Goal: Task Accomplishment & Management: Manage account settings

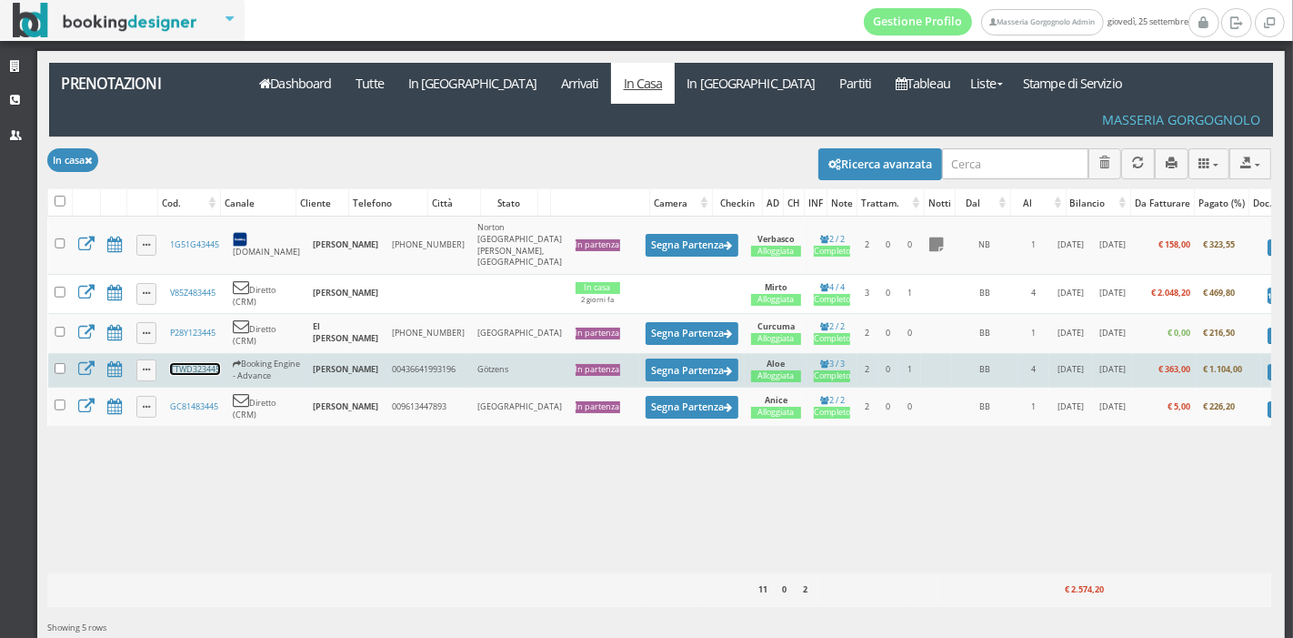
click at [189, 363] on link "TTWD323445" at bounding box center [195, 369] width 50 height 12
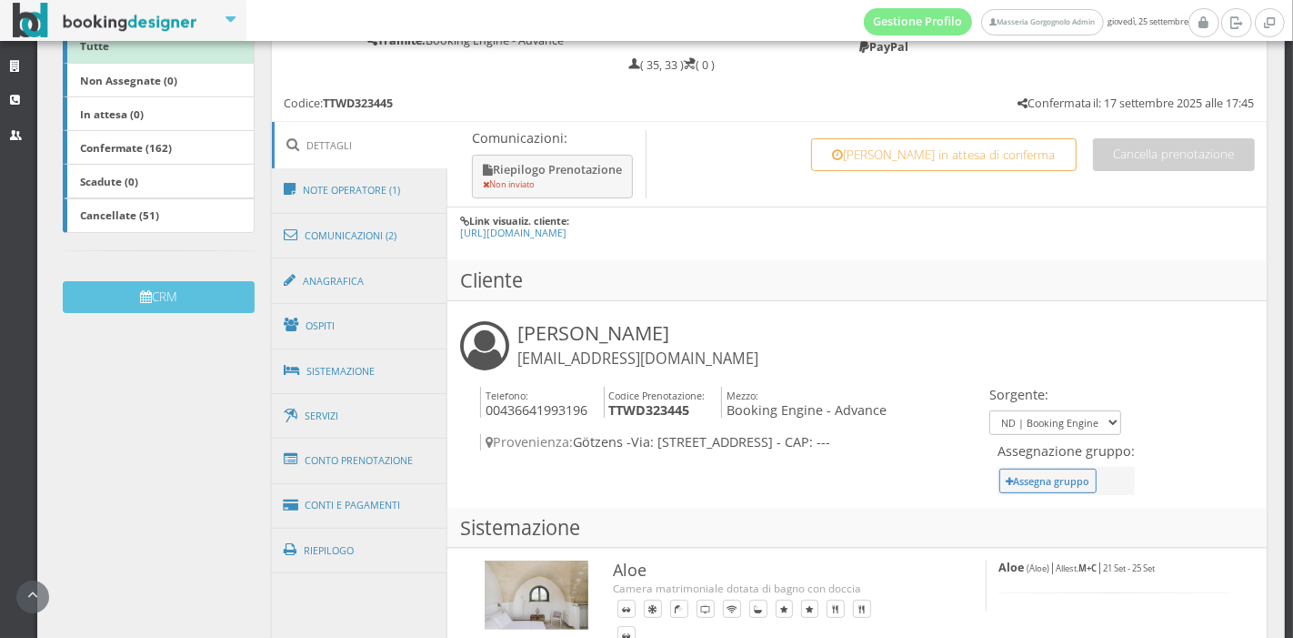
scroll to position [372, 0]
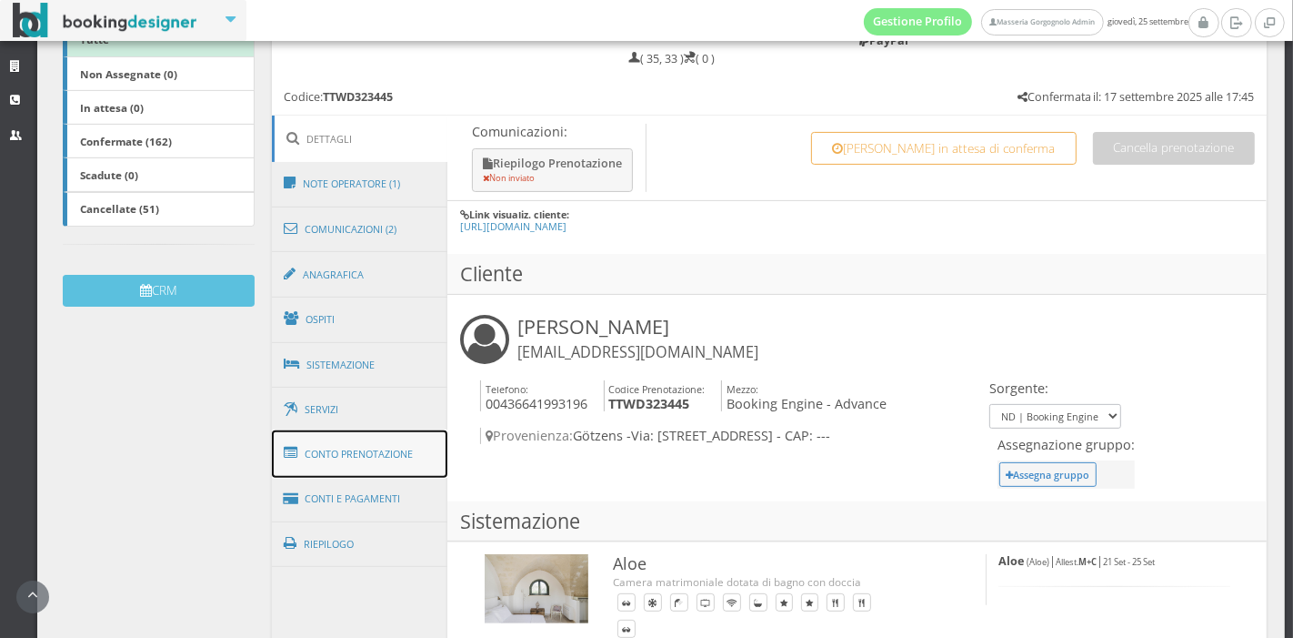
click at [320, 466] on link "Conto Prenotazione" at bounding box center [360, 453] width 176 height 47
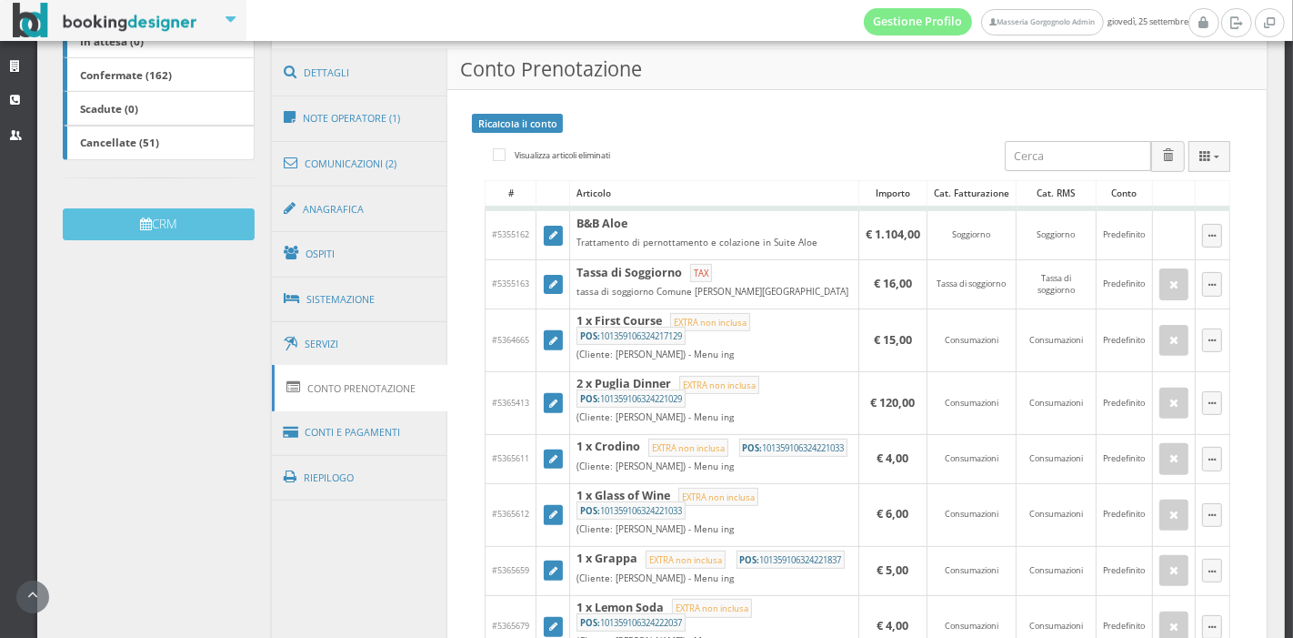
scroll to position [450, 0]
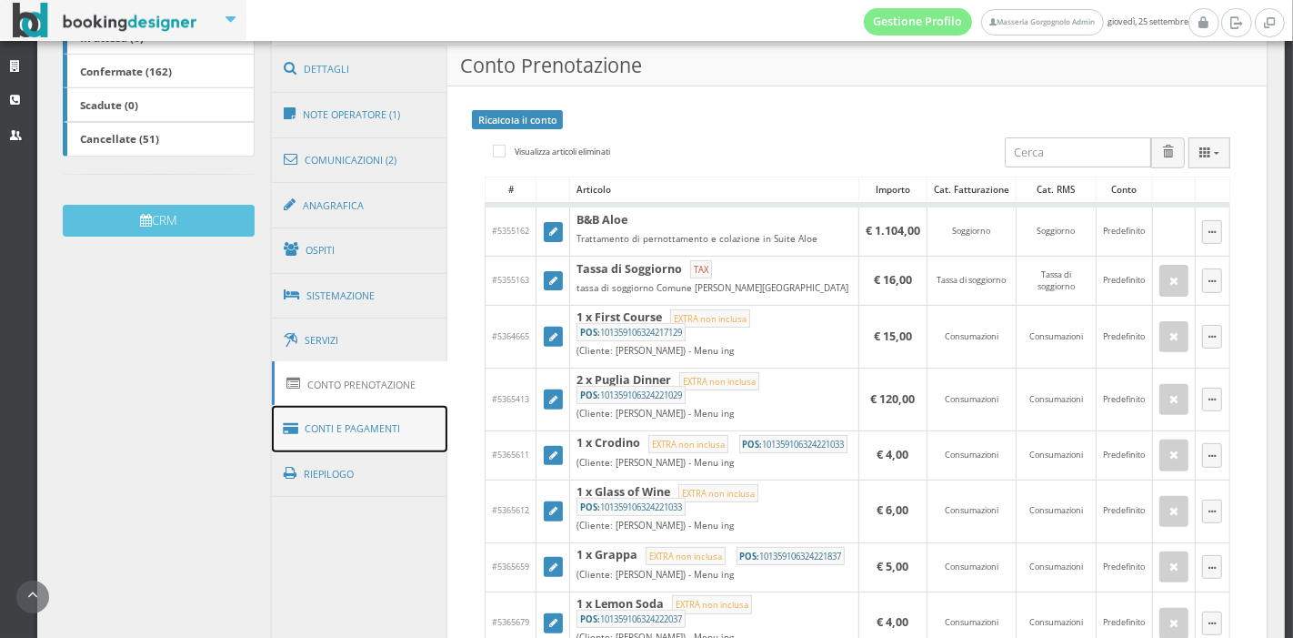
click at [336, 429] on link "Conti e Pagamenti" at bounding box center [360, 429] width 176 height 46
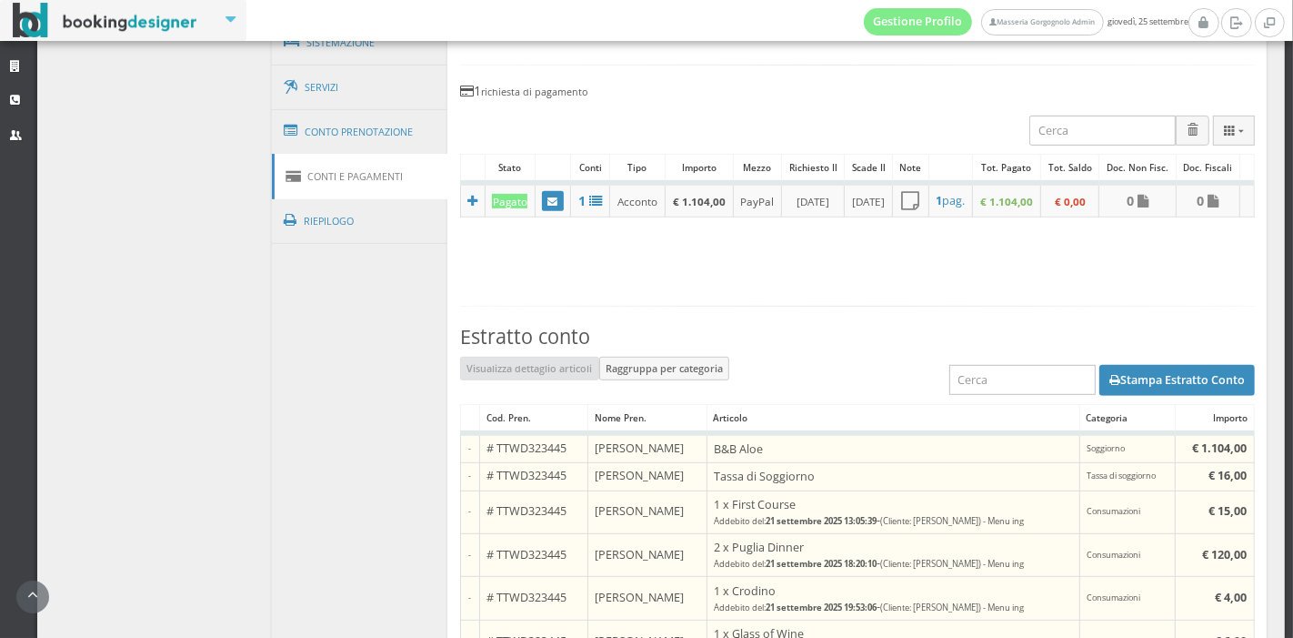
scroll to position [765, 0]
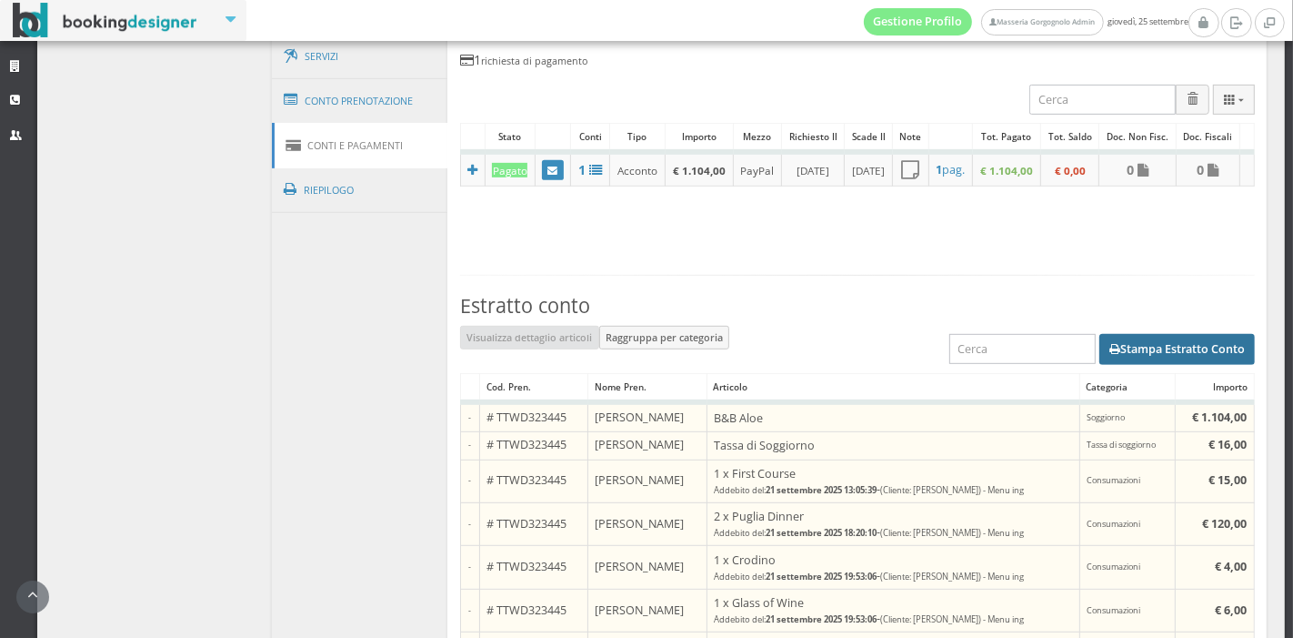
click at [1109, 357] on button "Stampa Estratto Conto" at bounding box center [1178, 349] width 156 height 31
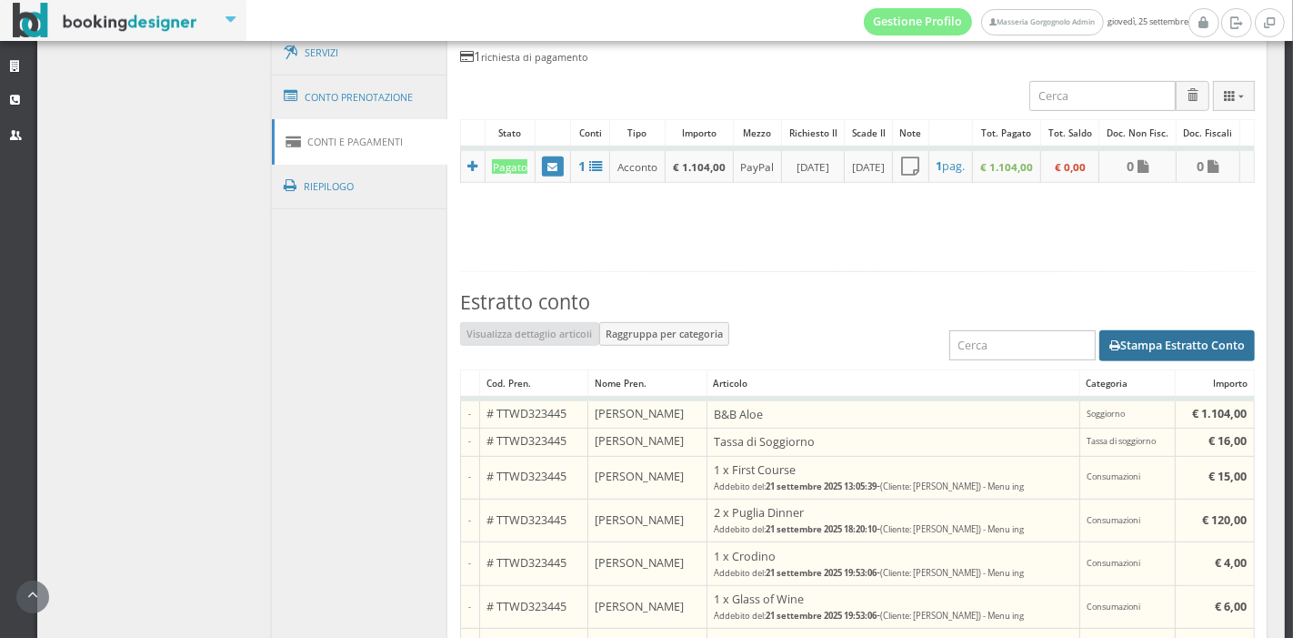
scroll to position [753, 0]
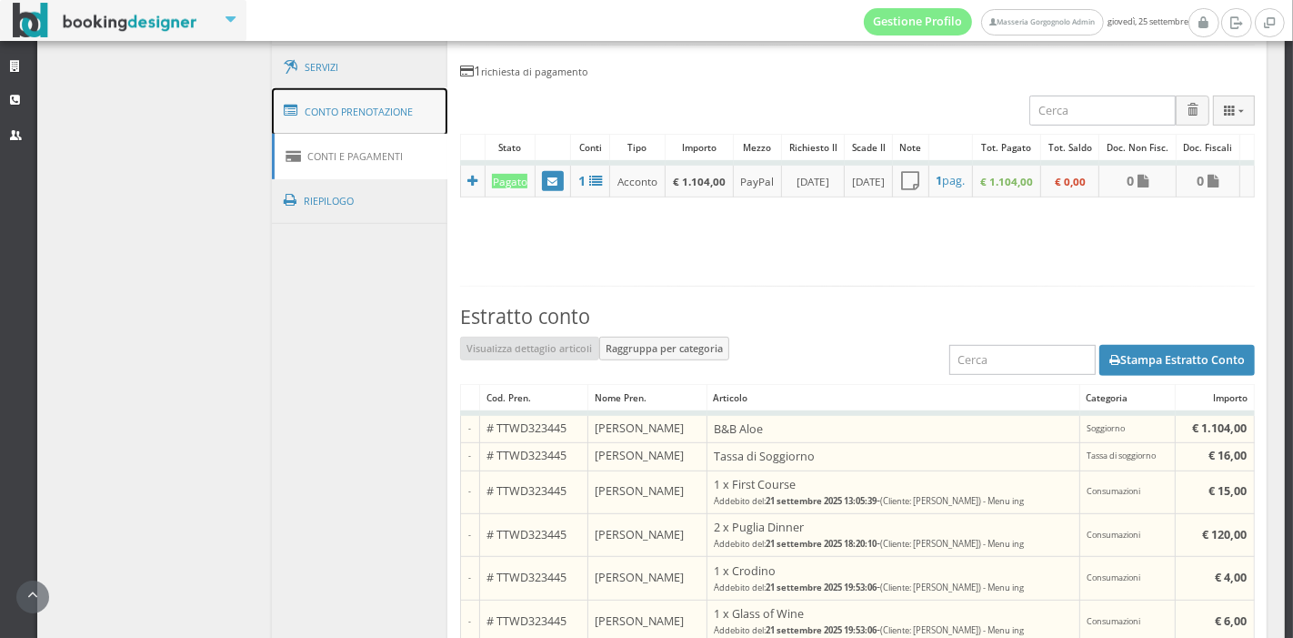
click at [384, 107] on link "Conto Prenotazione" at bounding box center [360, 111] width 176 height 47
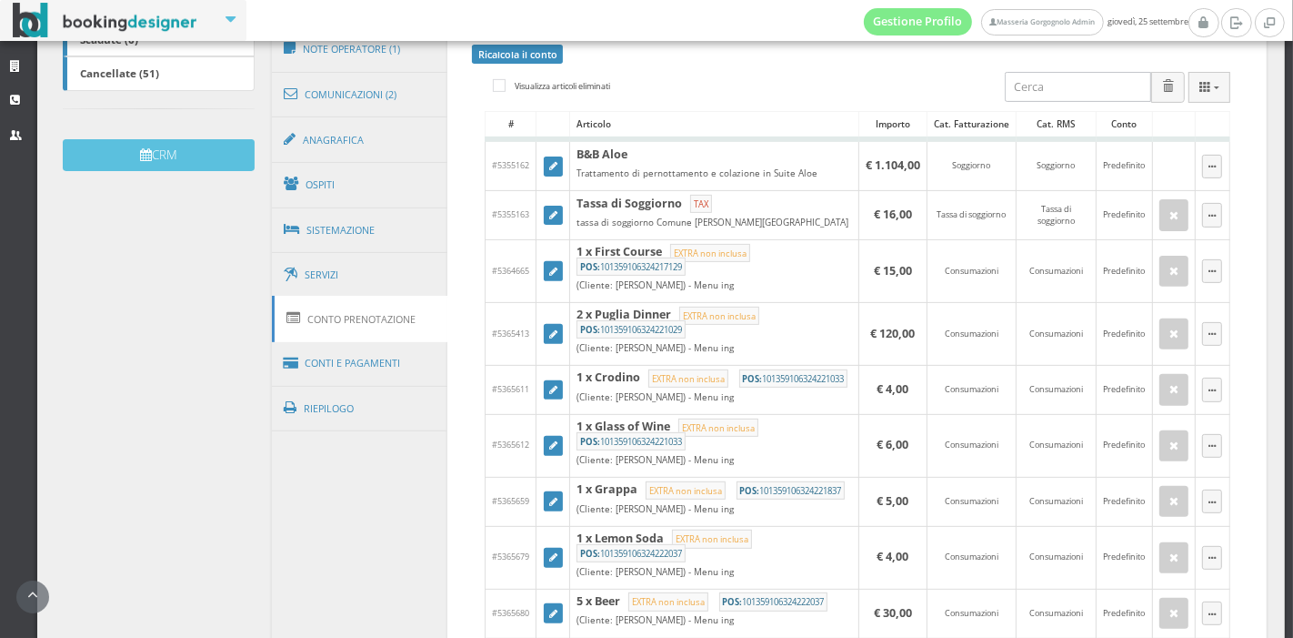
scroll to position [523, 0]
click at [368, 352] on link "Conti e Pagamenti" at bounding box center [360, 363] width 176 height 46
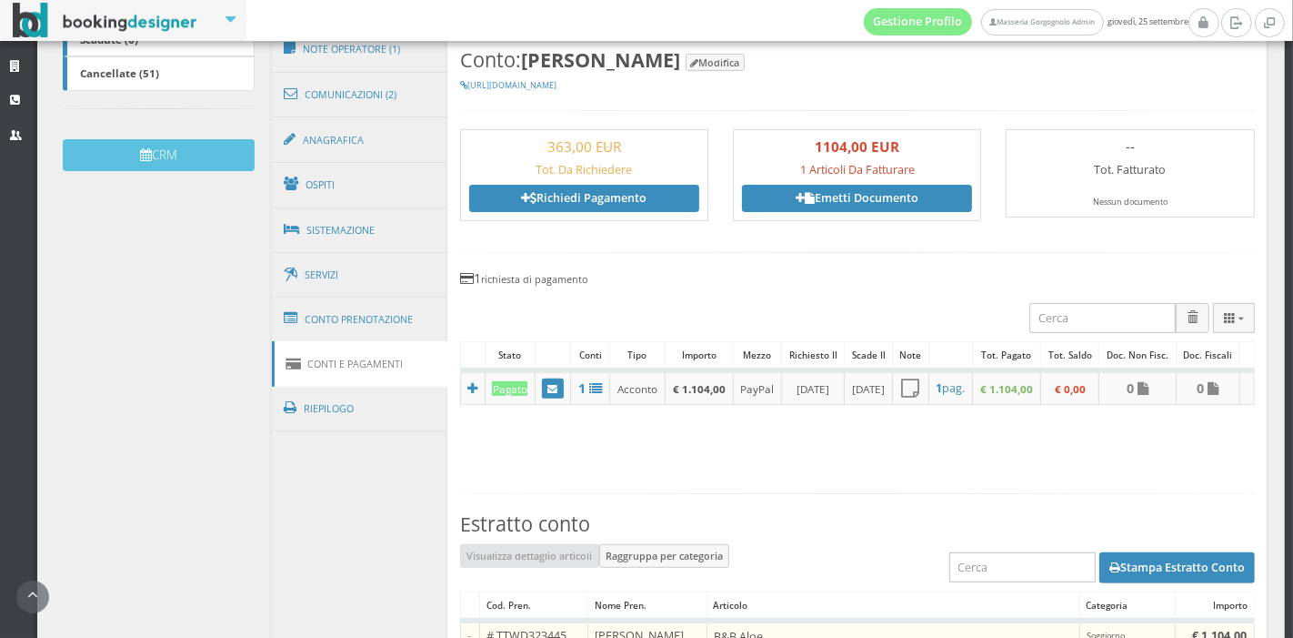
scroll to position [282, 0]
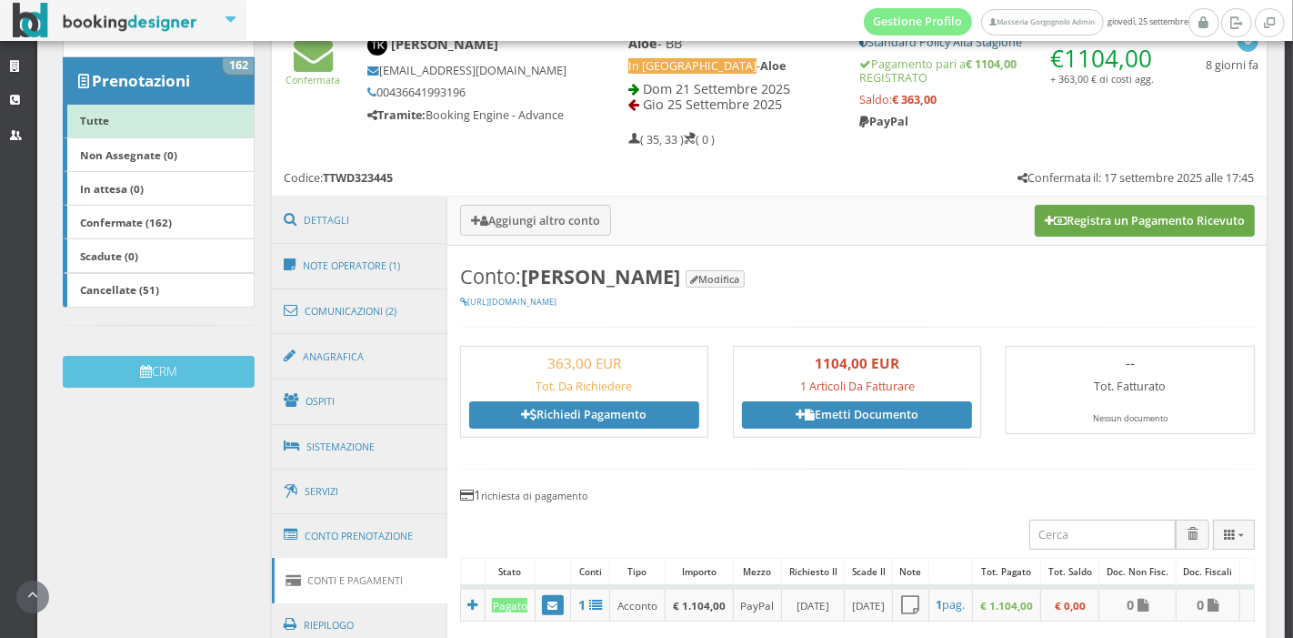
click at [1060, 229] on button "Registra un Pagamento Ricevuto" at bounding box center [1145, 220] width 220 height 31
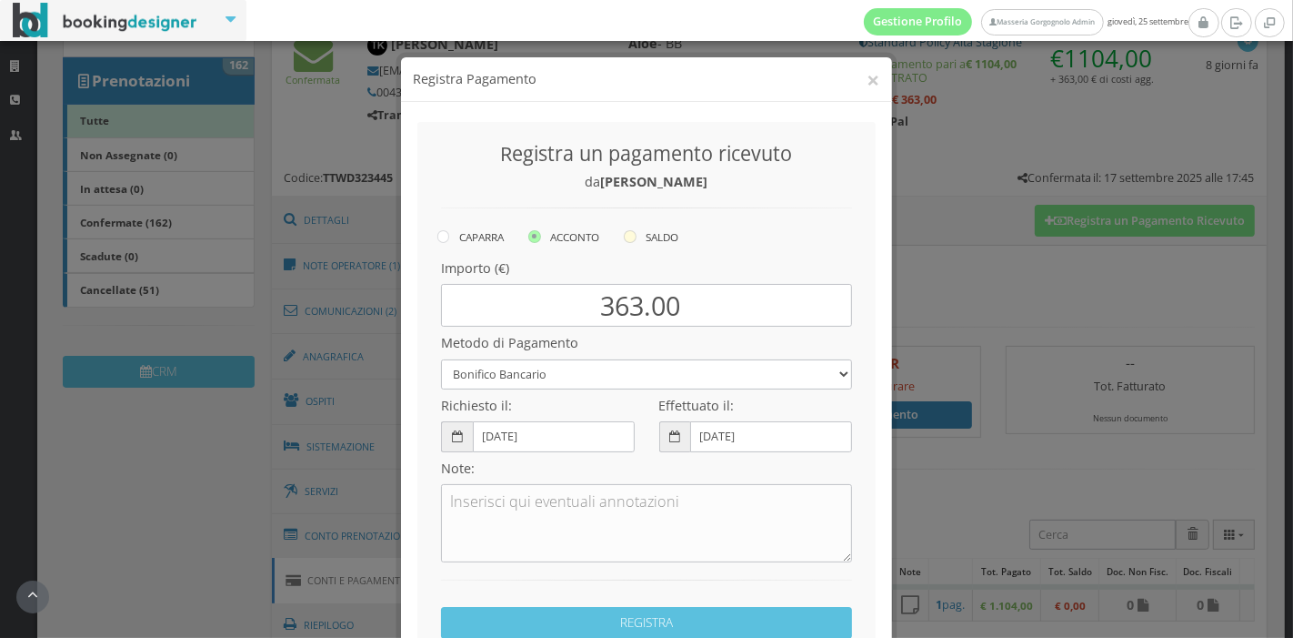
click at [641, 236] on label "SALDO" at bounding box center [651, 237] width 55 height 22
radio input "true"
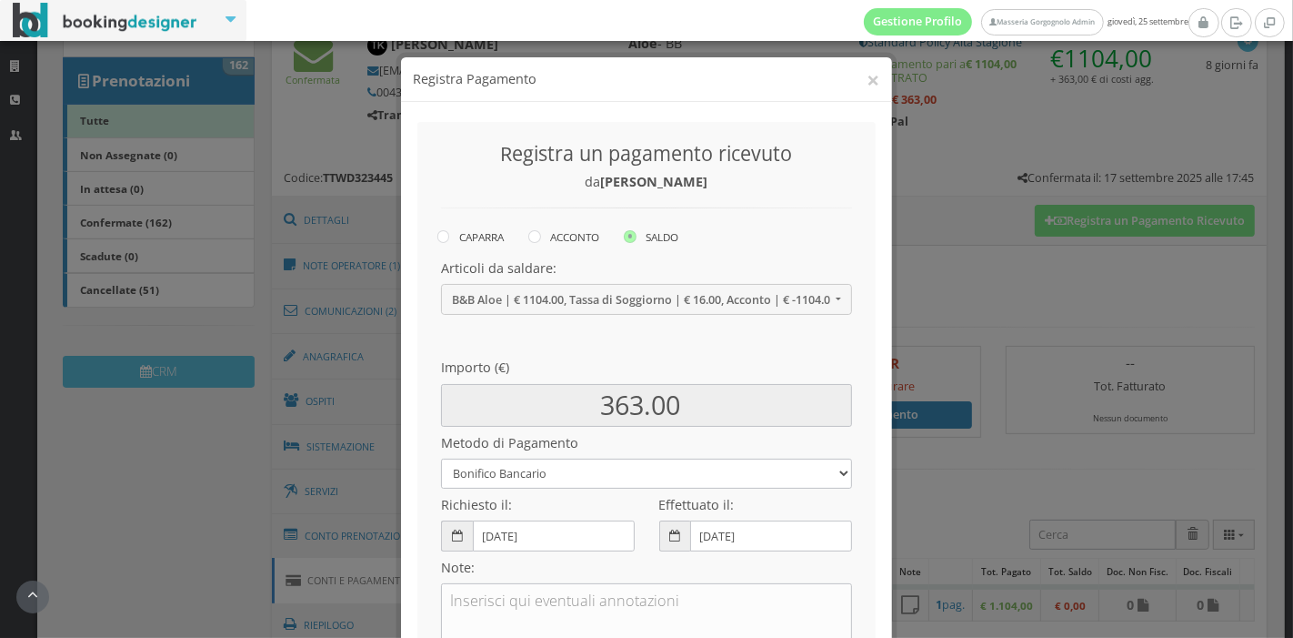
scroll to position [139, 0]
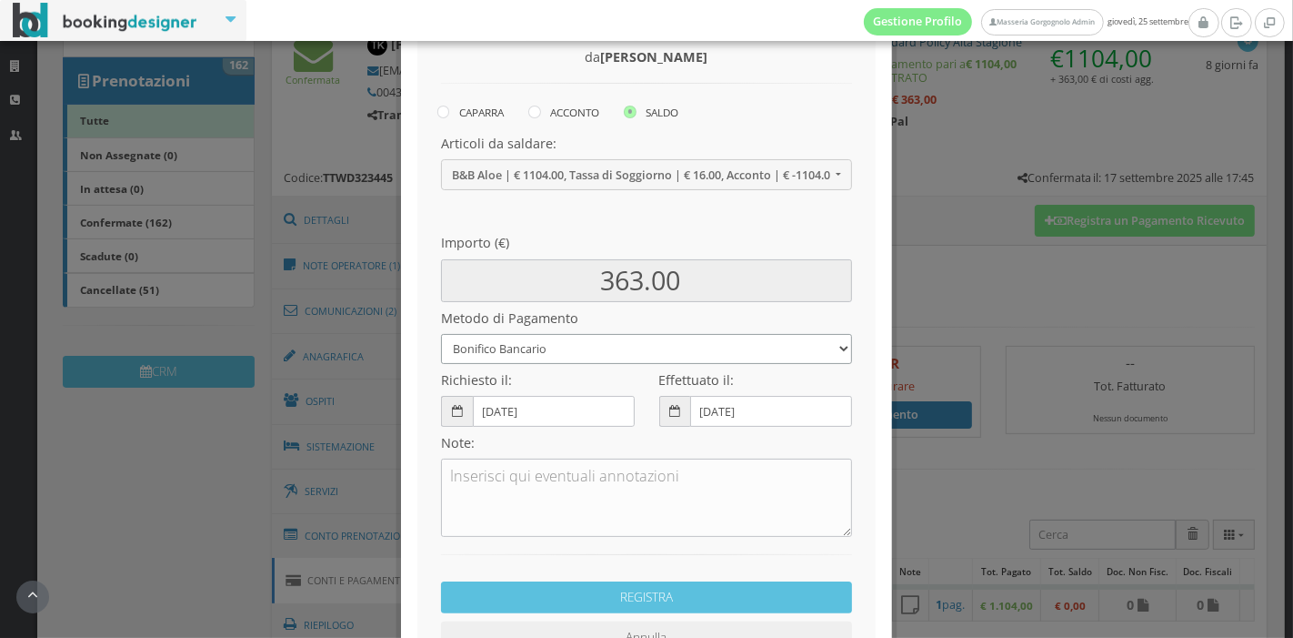
click at [561, 347] on select "Bonifico Bancario Carta di Credito Pay By Link Contanti Assegno Bancario Assegn…" at bounding box center [646, 349] width 411 height 30
select select
click at [441, 334] on select "Bonifico Bancario Carta di Credito Pay By Link Contanti Assegno Bancario Assegn…" at bounding box center [646, 349] width 411 height 30
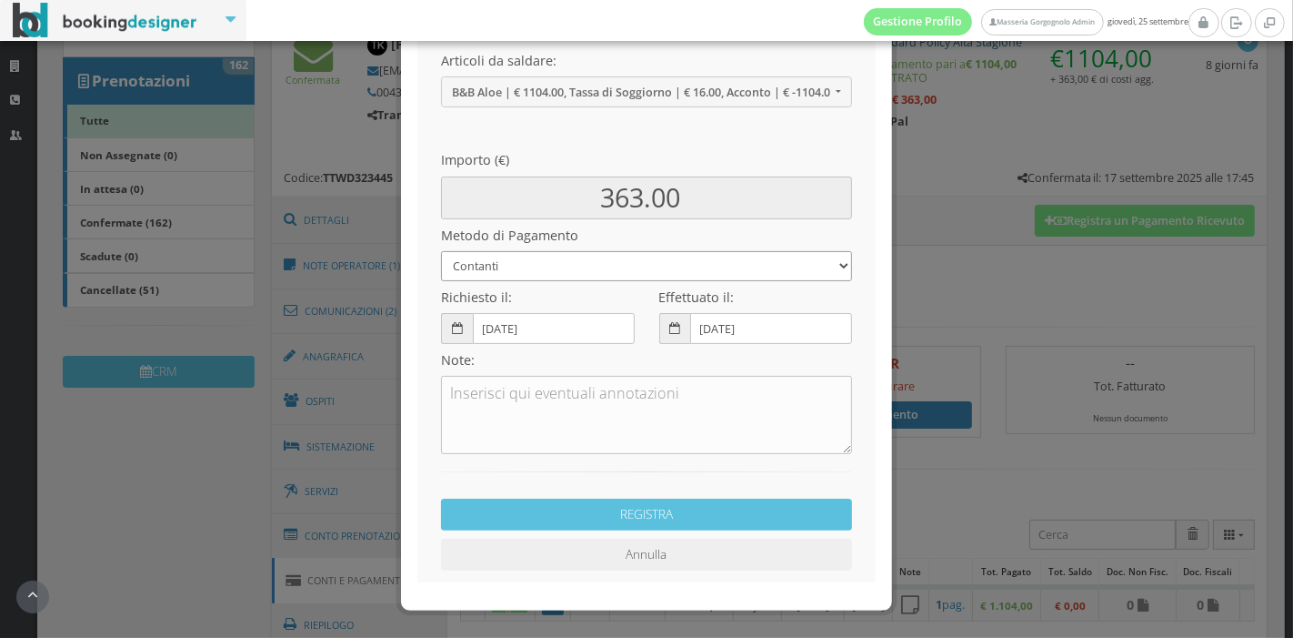
scroll to position [232, 0]
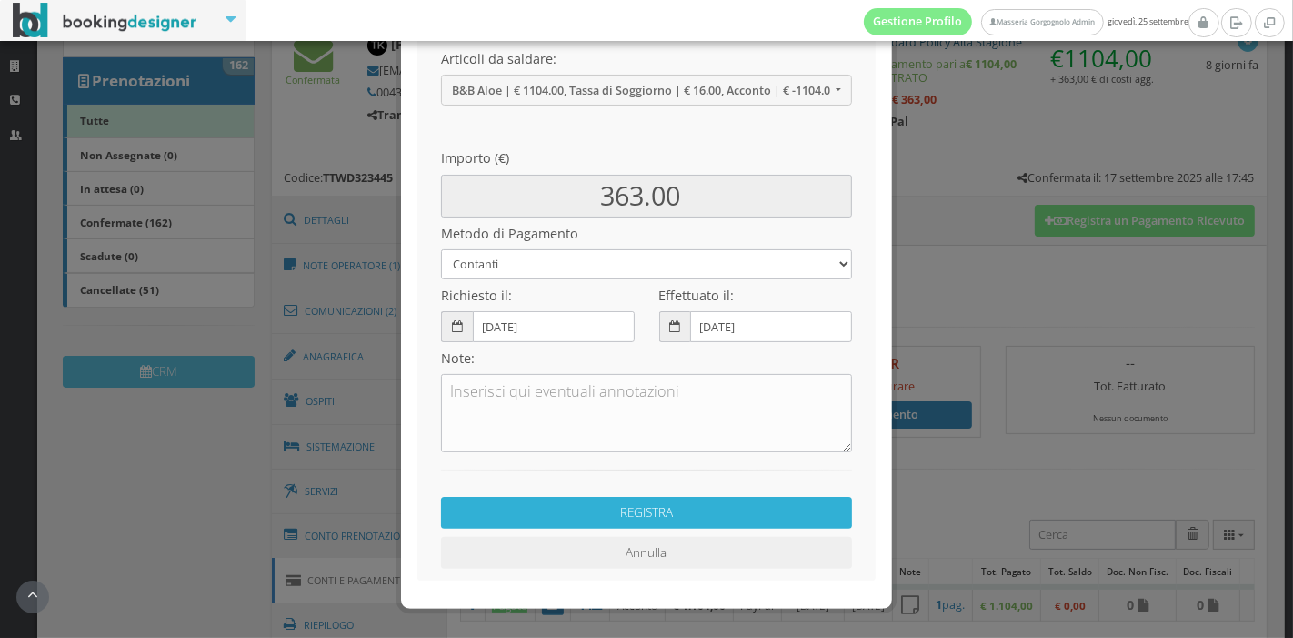
click at [606, 515] on button "REGISTRA" at bounding box center [646, 513] width 411 height 32
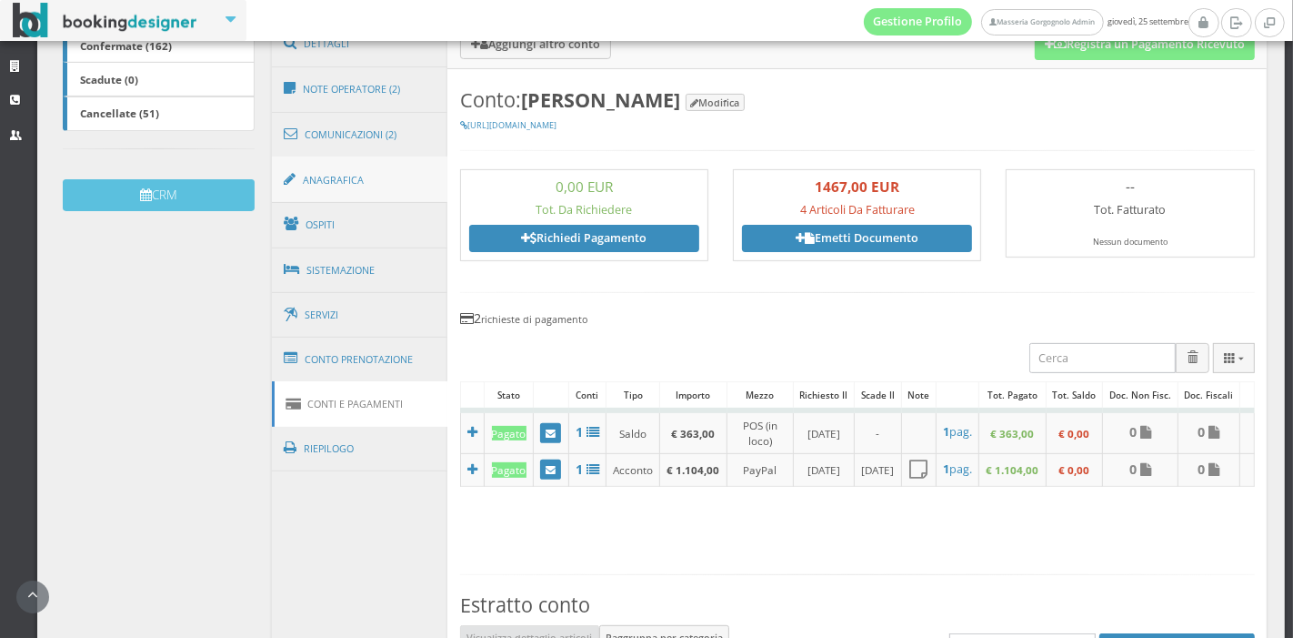
scroll to position [479, 0]
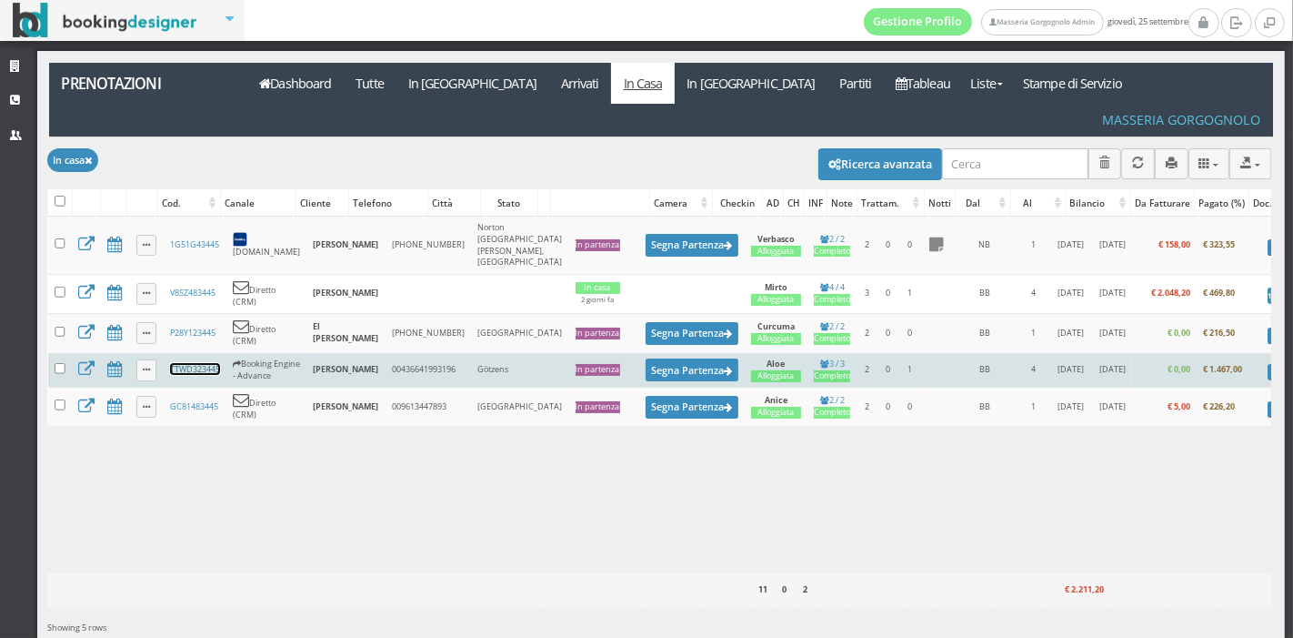
click at [186, 363] on link "TTWD323445" at bounding box center [195, 369] width 50 height 12
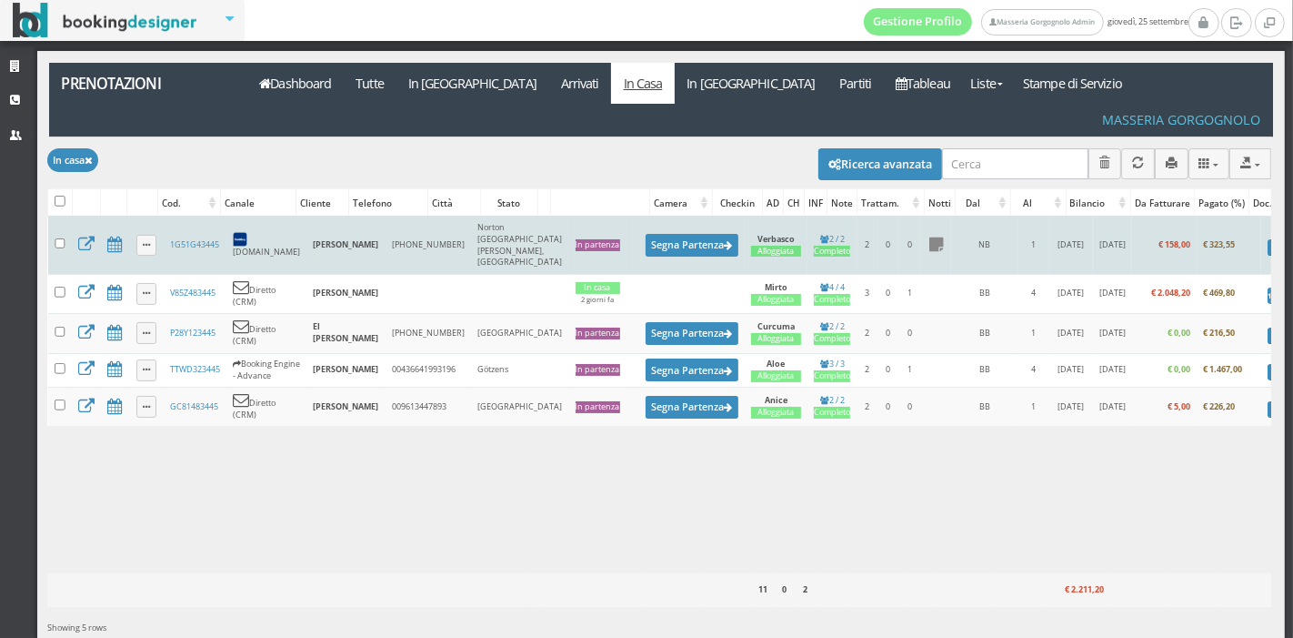
click at [196, 216] on td "1G51G43445" at bounding box center [194, 244] width 63 height 57
click at [197, 238] on link "1G51G43445" at bounding box center [194, 244] width 49 height 12
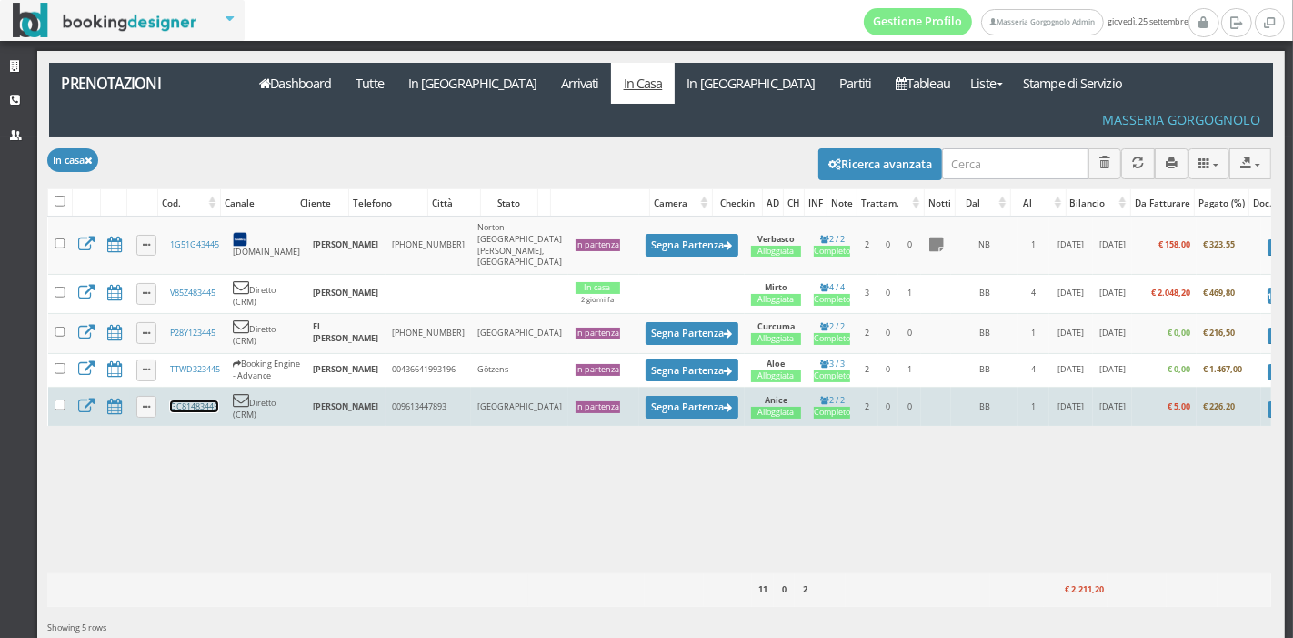
click at [209, 400] on link "GC81483445" at bounding box center [194, 406] width 48 height 12
click at [646, 396] on button "Segna Partenza" at bounding box center [692, 407] width 93 height 23
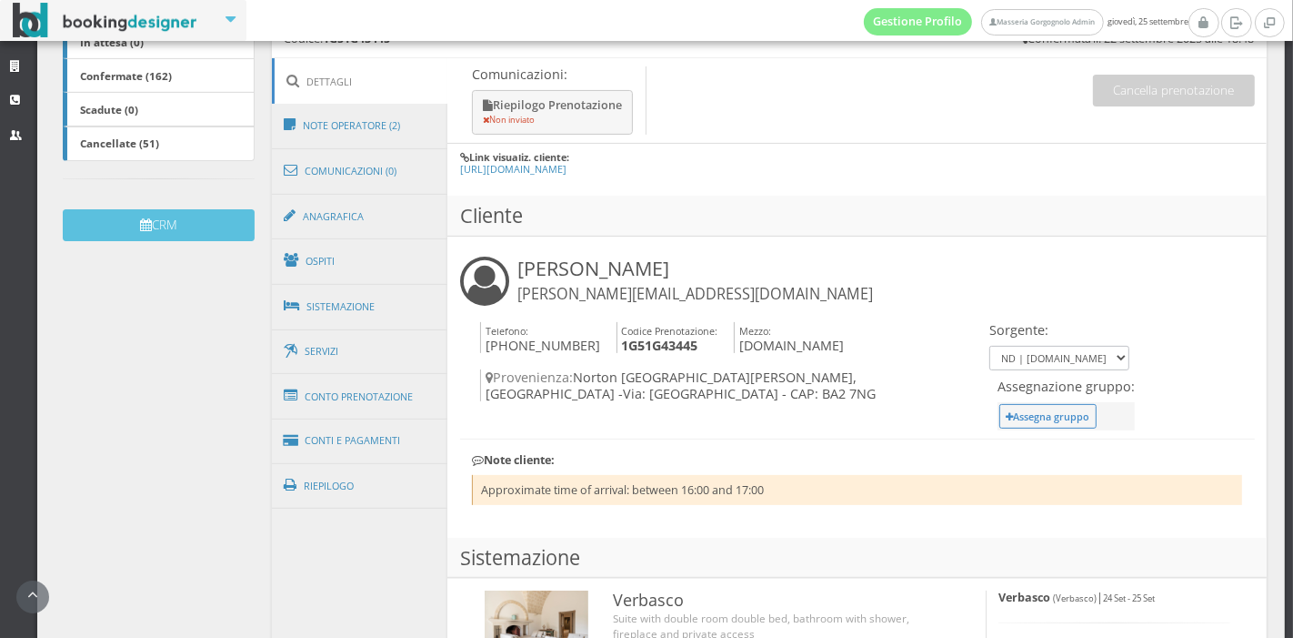
scroll to position [473, 0]
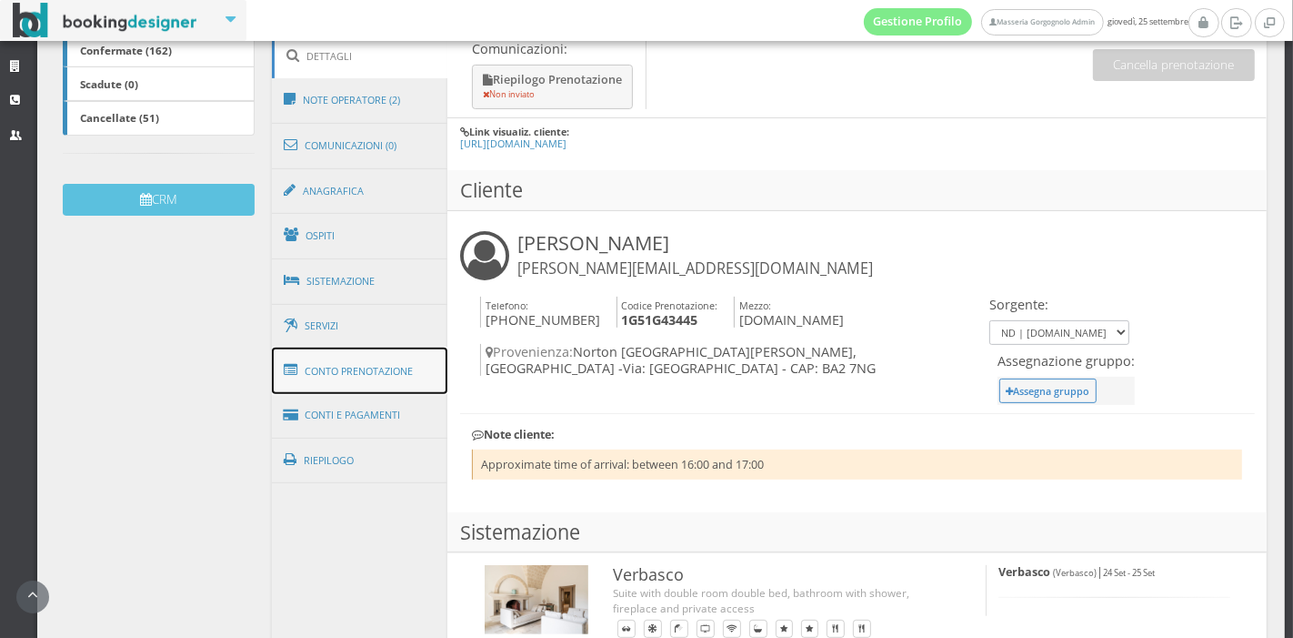
click at [364, 366] on link "Conto Prenotazione" at bounding box center [360, 370] width 176 height 47
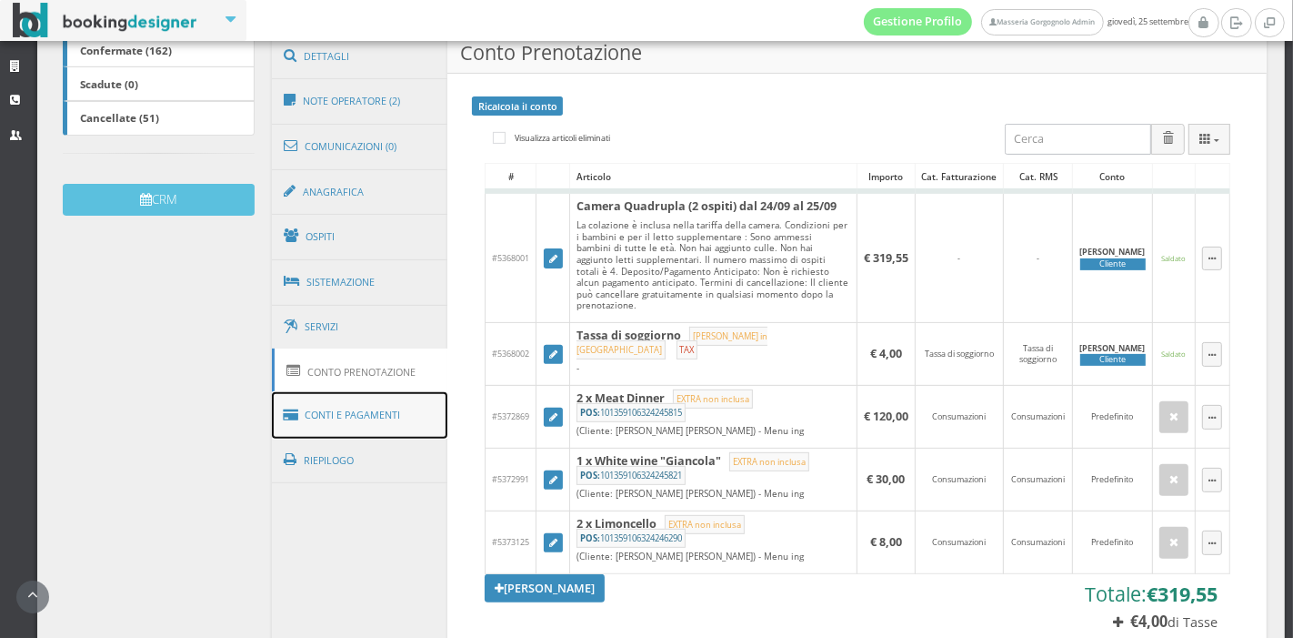
click at [357, 407] on link "Conti e Pagamenti" at bounding box center [360, 415] width 176 height 46
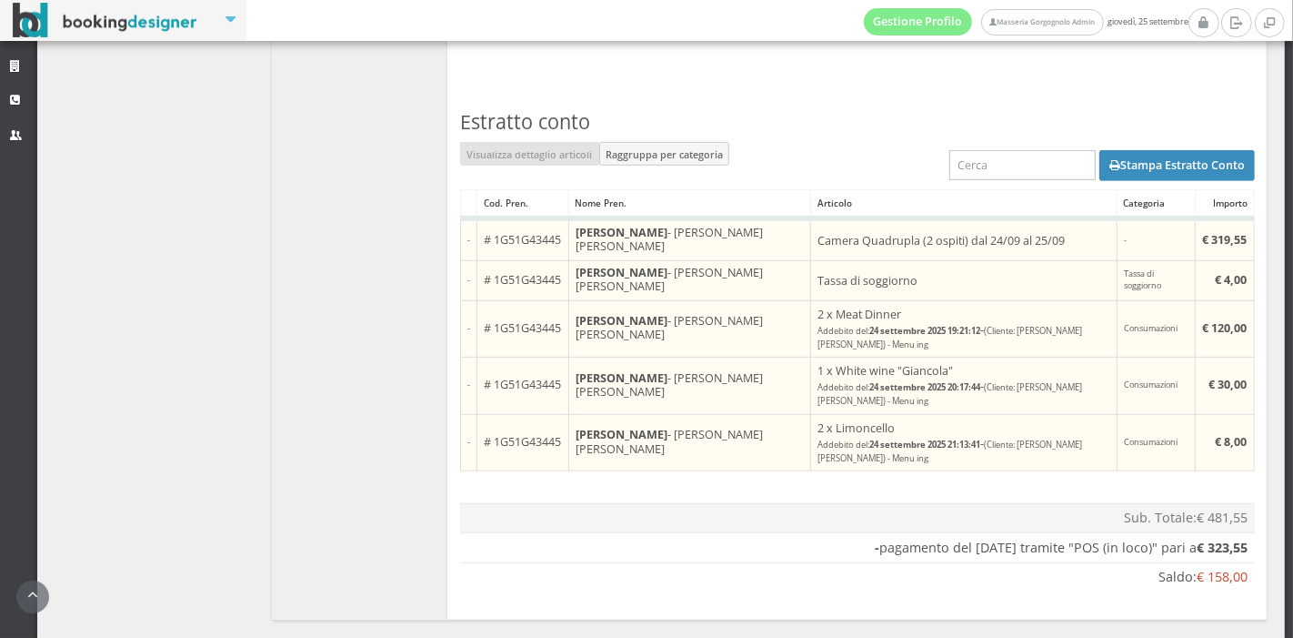
scroll to position [977, 0]
click at [1130, 170] on button "Stampa Estratto Conto" at bounding box center [1178, 164] width 156 height 31
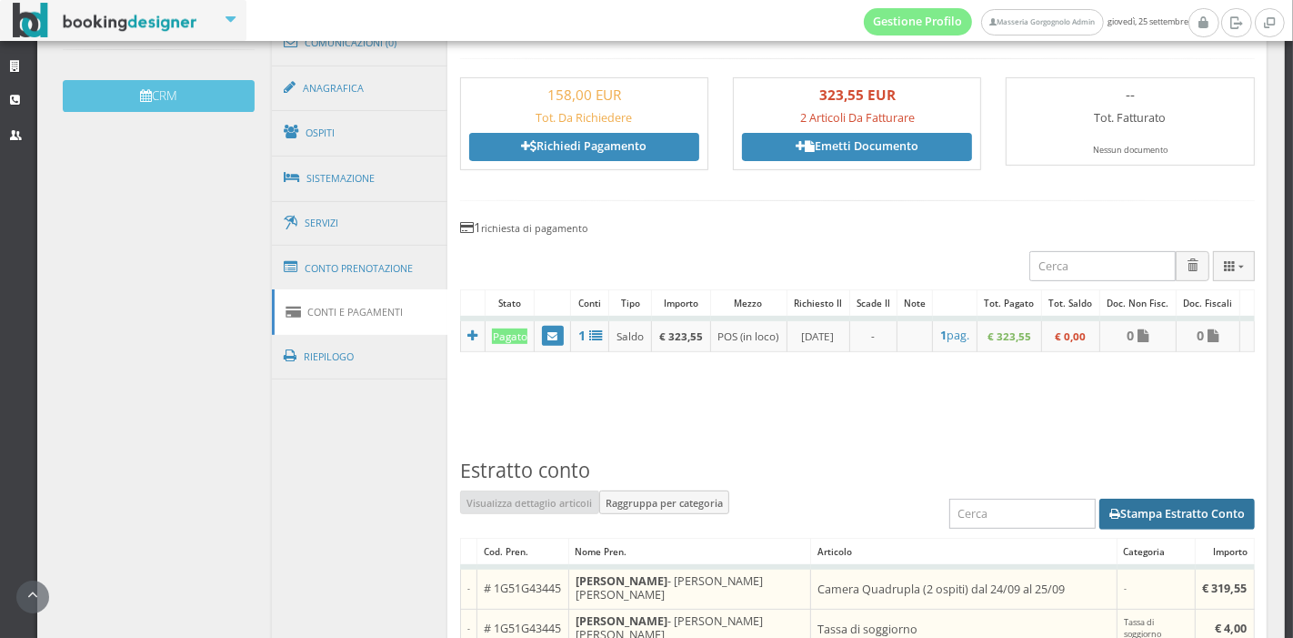
scroll to position [586, 0]
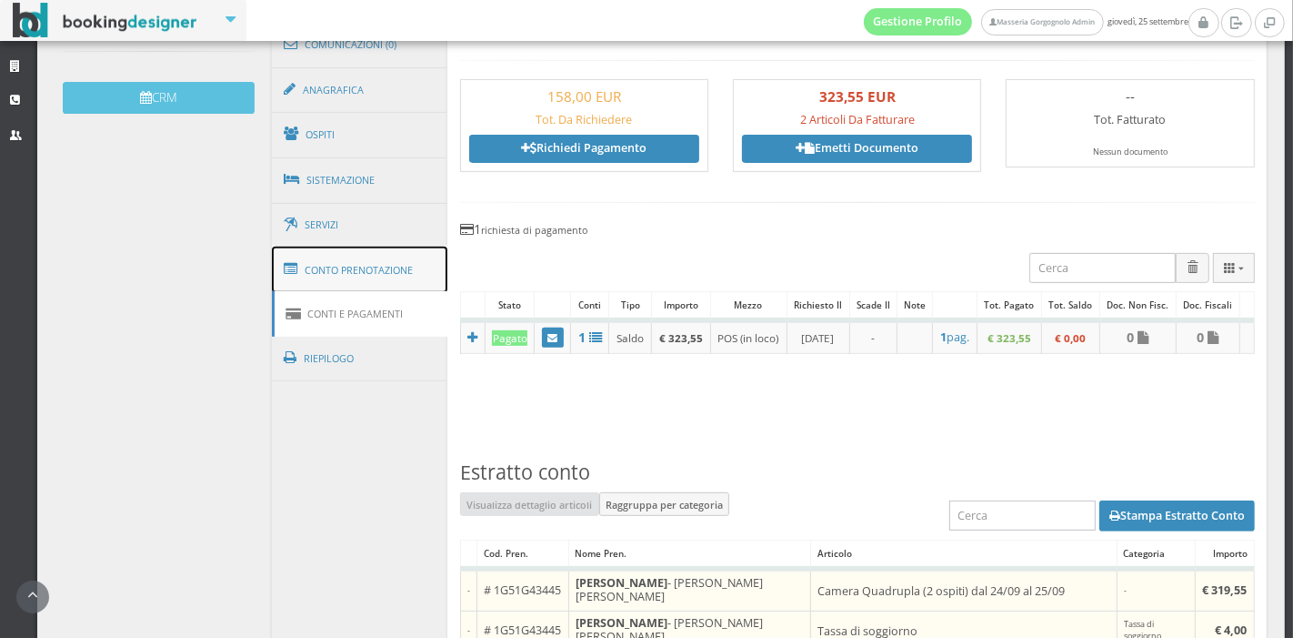
click at [277, 257] on link "Conto Prenotazione" at bounding box center [360, 269] width 176 height 47
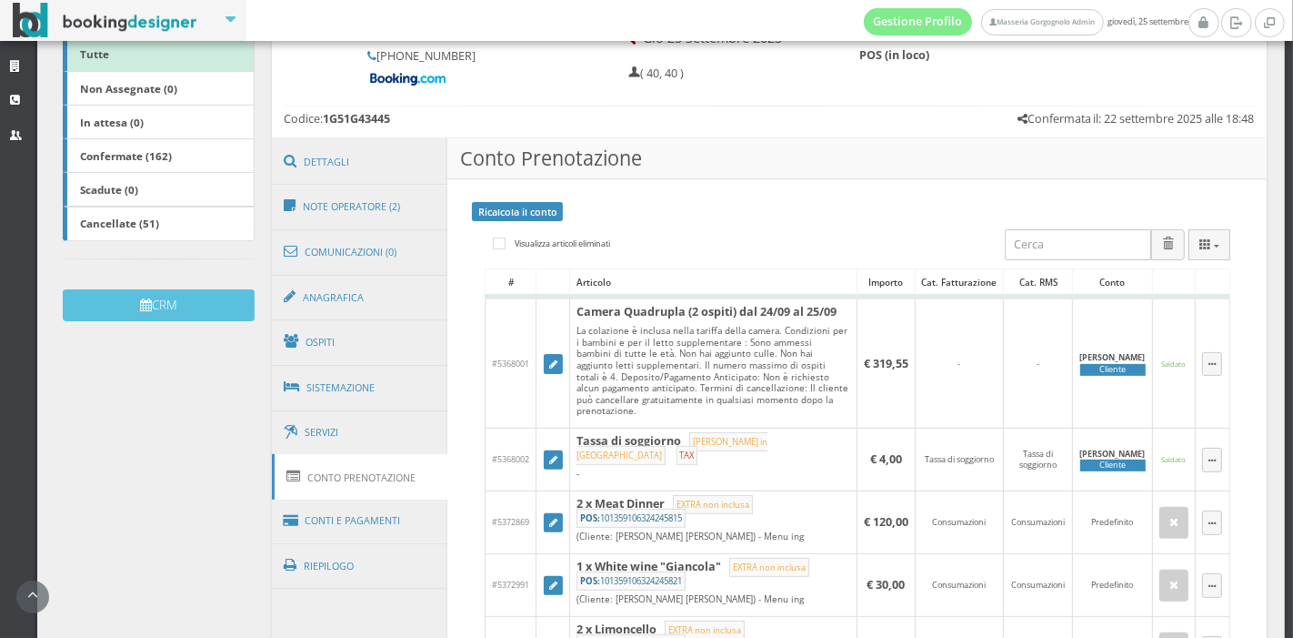
scroll to position [239, 0]
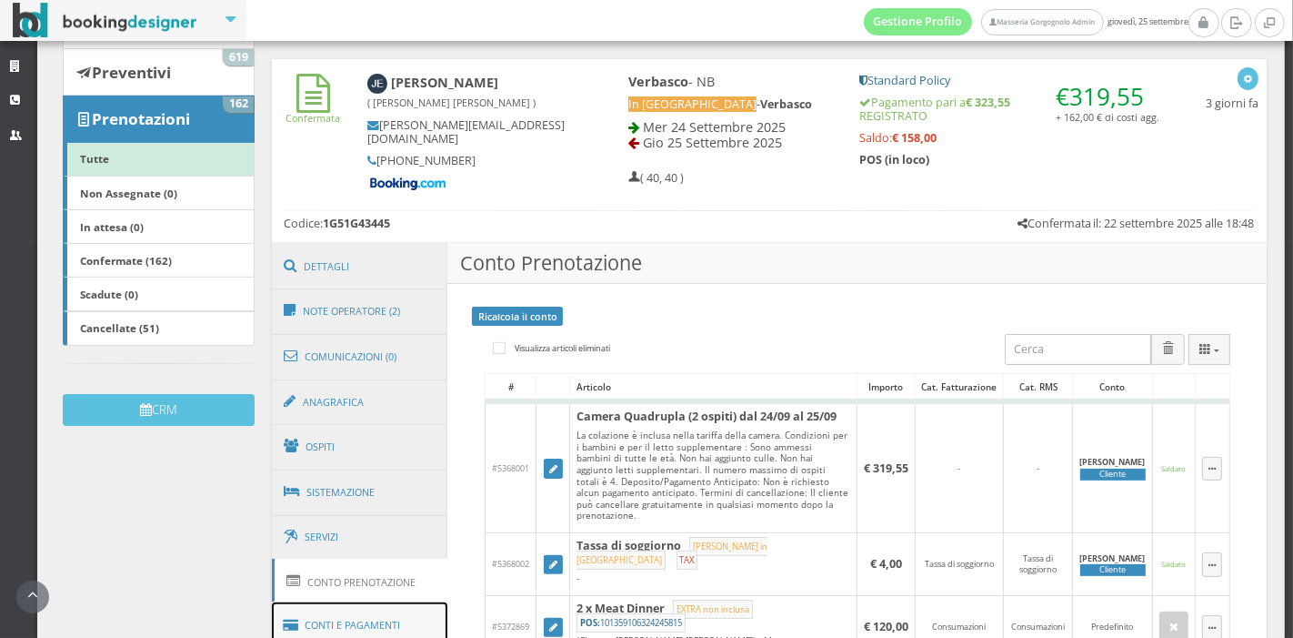
click at [374, 618] on link "Conti e Pagamenti" at bounding box center [360, 625] width 176 height 46
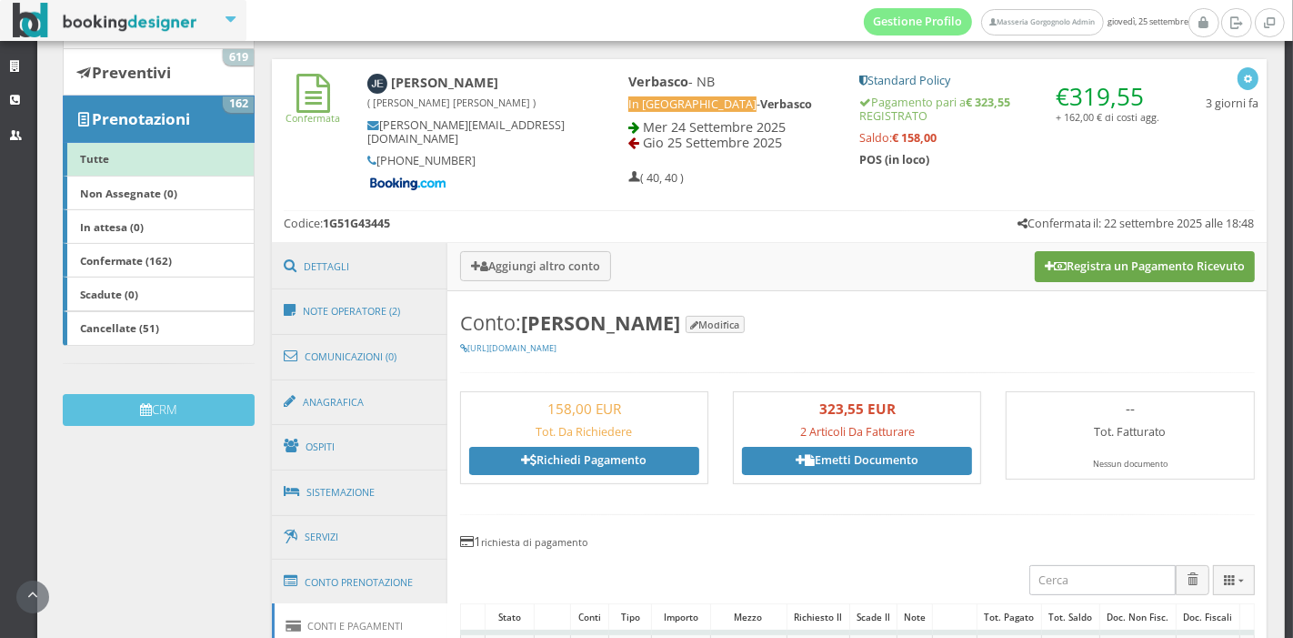
click at [1037, 272] on button "Registra un Pagamento Ricevuto" at bounding box center [1145, 266] width 220 height 31
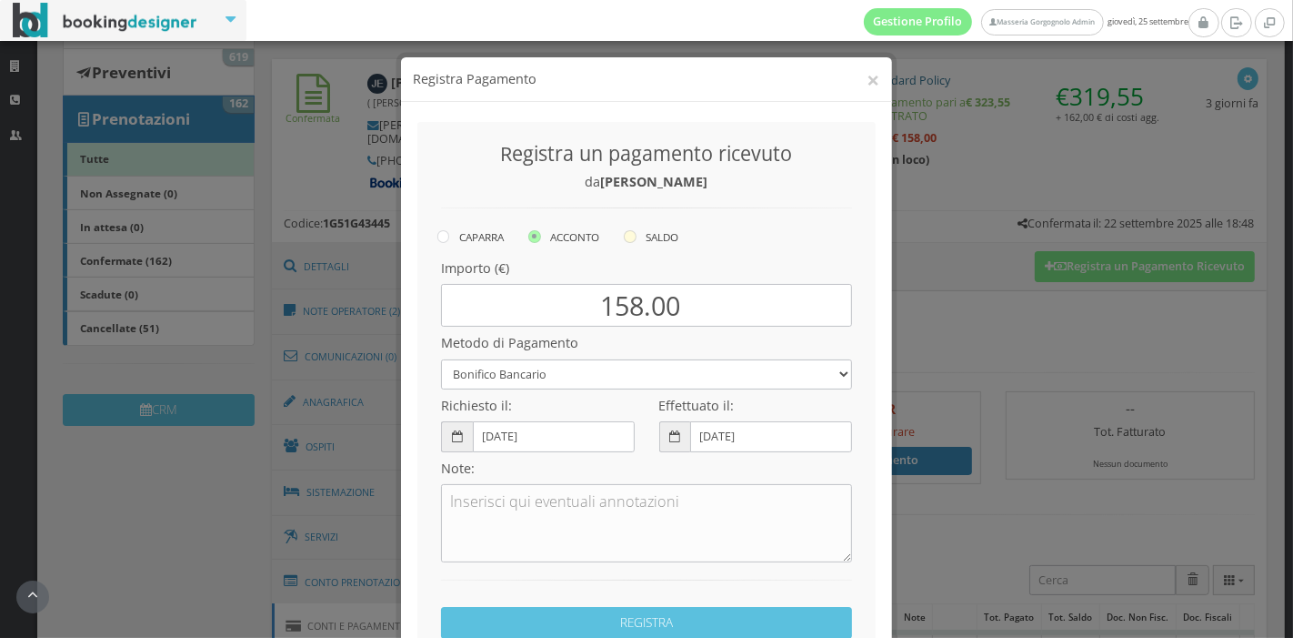
click at [631, 240] on icon at bounding box center [630, 236] width 13 height 13
radio input "true"
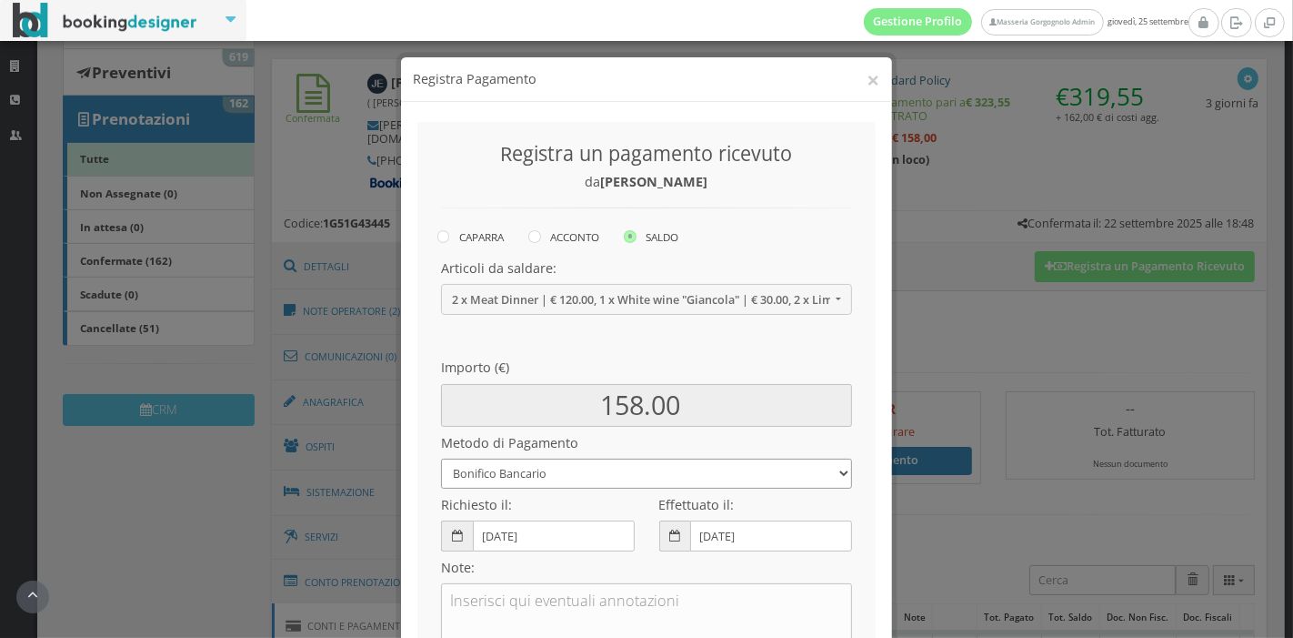
click at [619, 465] on select "Bonifico Bancario Carta di Credito Pay By Link Contanti Assegno Bancario Assegn…" at bounding box center [646, 473] width 411 height 30
select select
click at [441, 458] on select "Bonifico Bancario Carta di Credito Pay By Link Contanti Assegno Bancario Assegn…" at bounding box center [646, 473] width 411 height 30
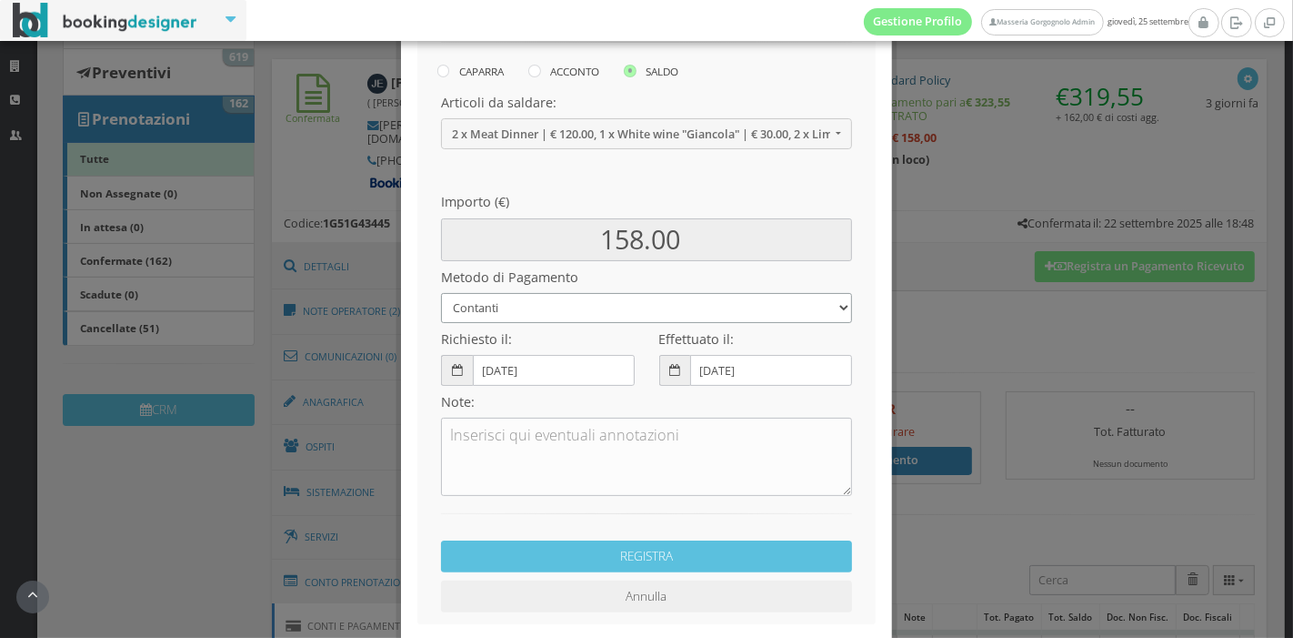
scroll to position [246, 0]
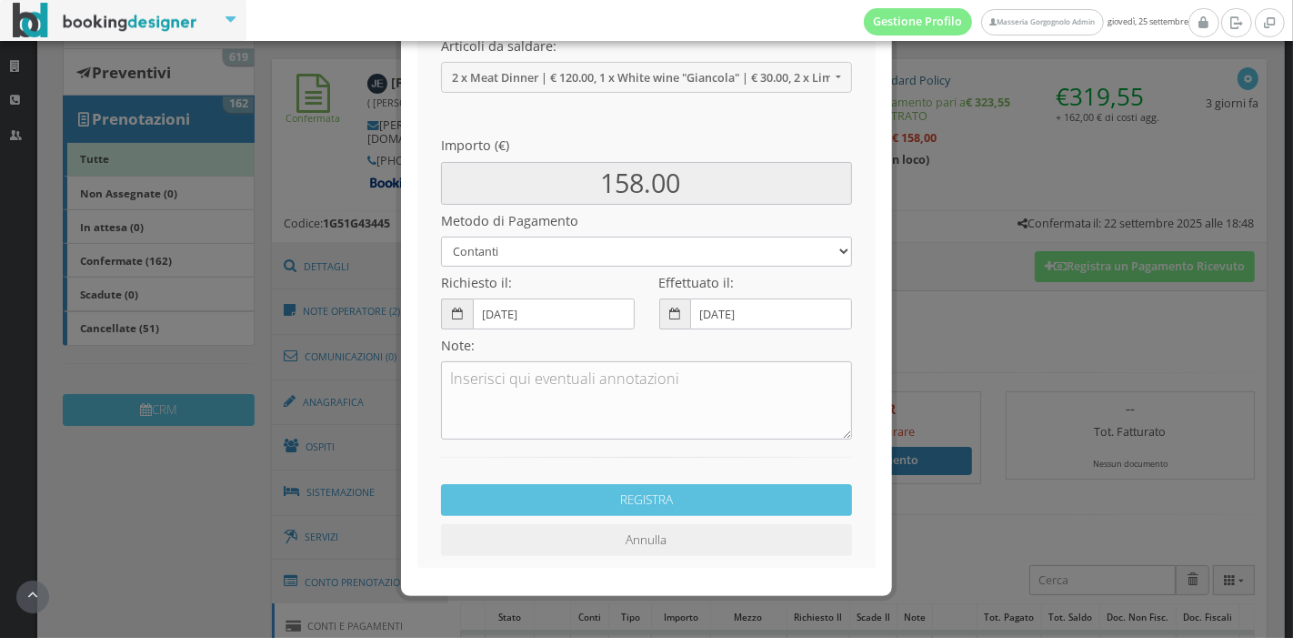
click at [537, 518] on div "REGISTRA Annulla" at bounding box center [647, 497] width 436 height 117
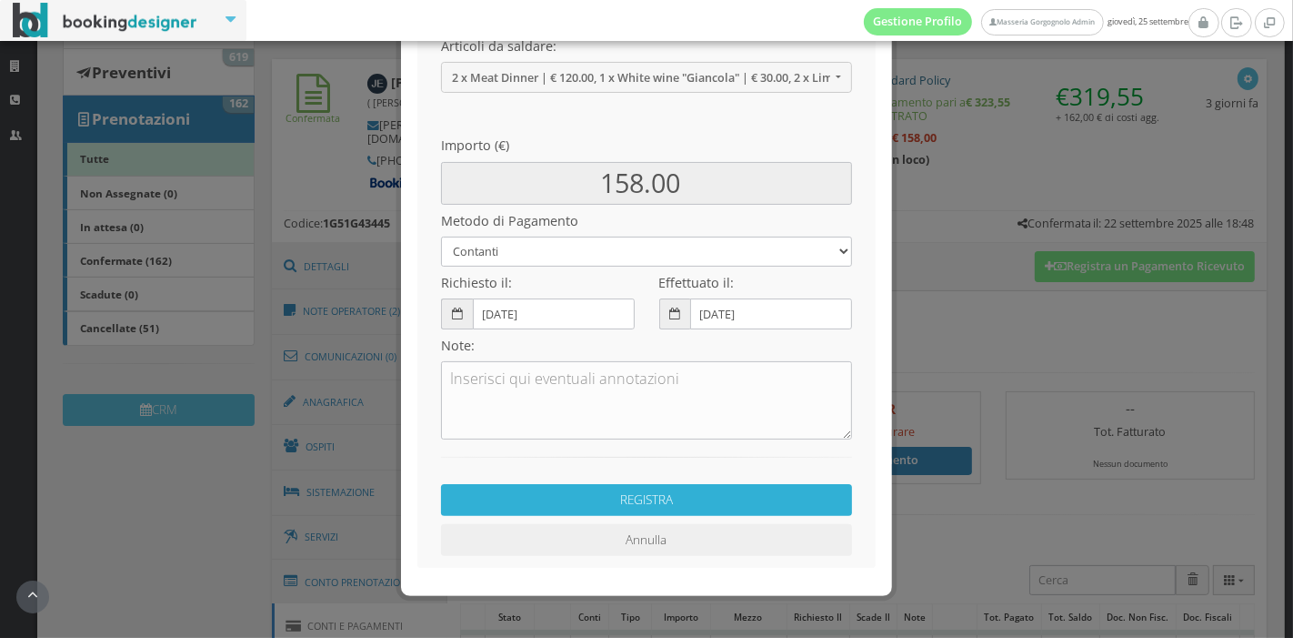
click at [565, 496] on button "REGISTRA" at bounding box center [646, 500] width 411 height 32
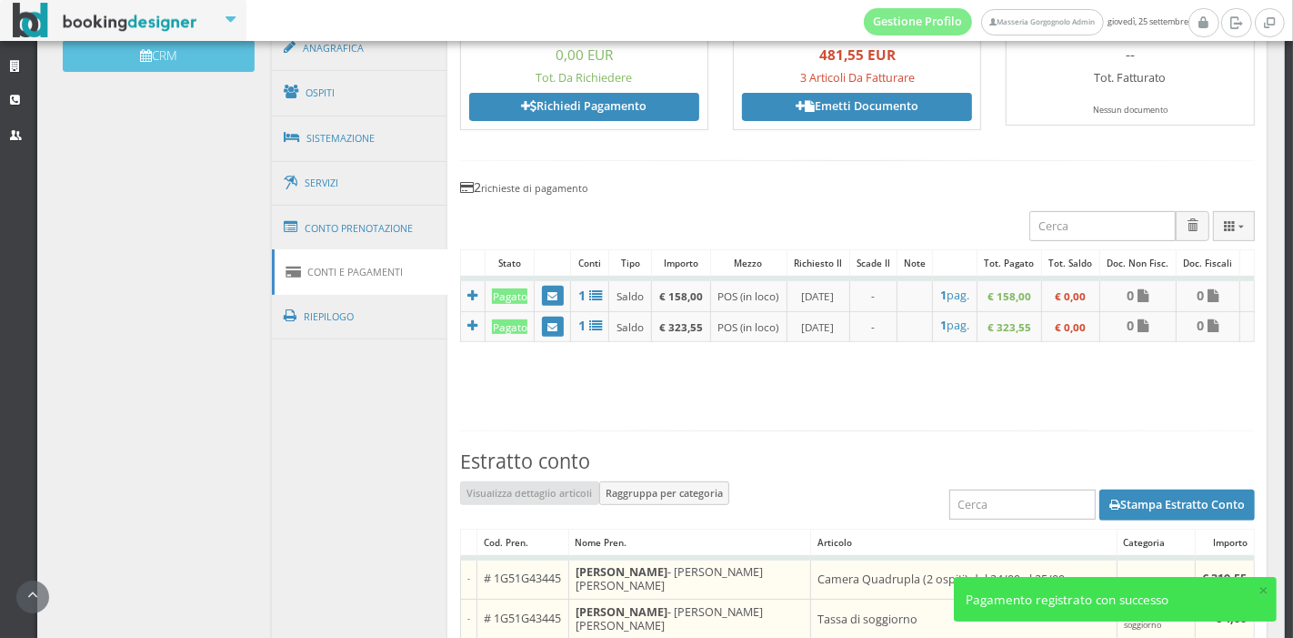
scroll to position [648, 0]
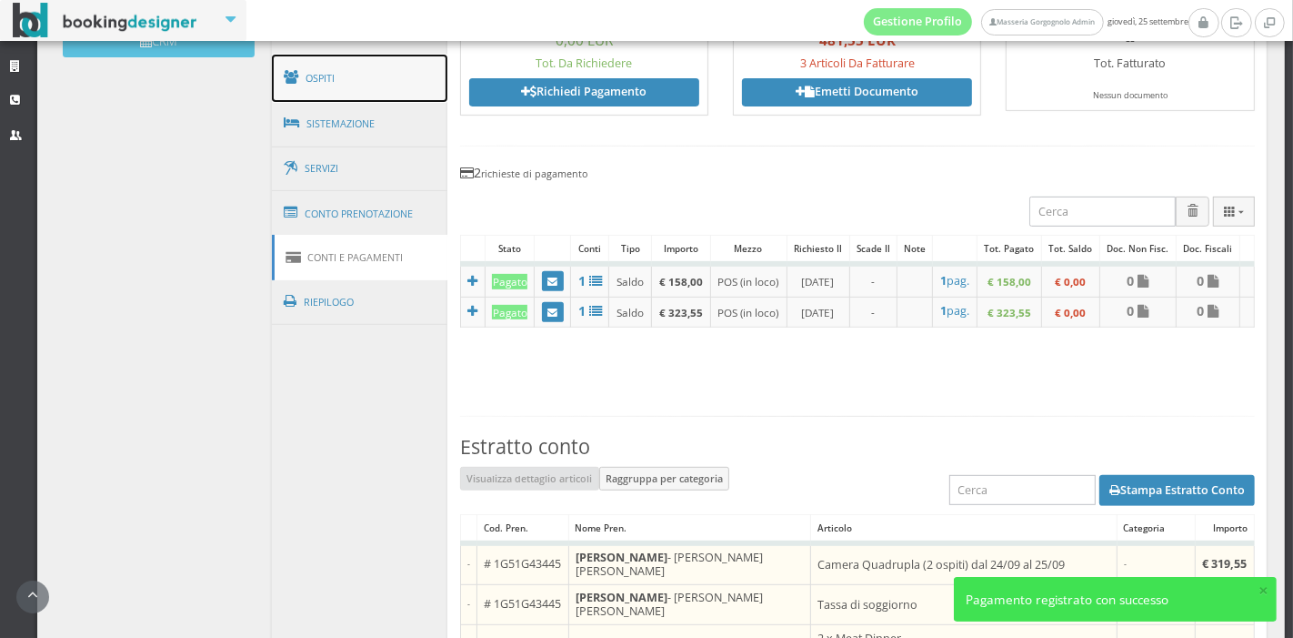
click at [399, 71] on link "Ospiti" at bounding box center [360, 78] width 176 height 47
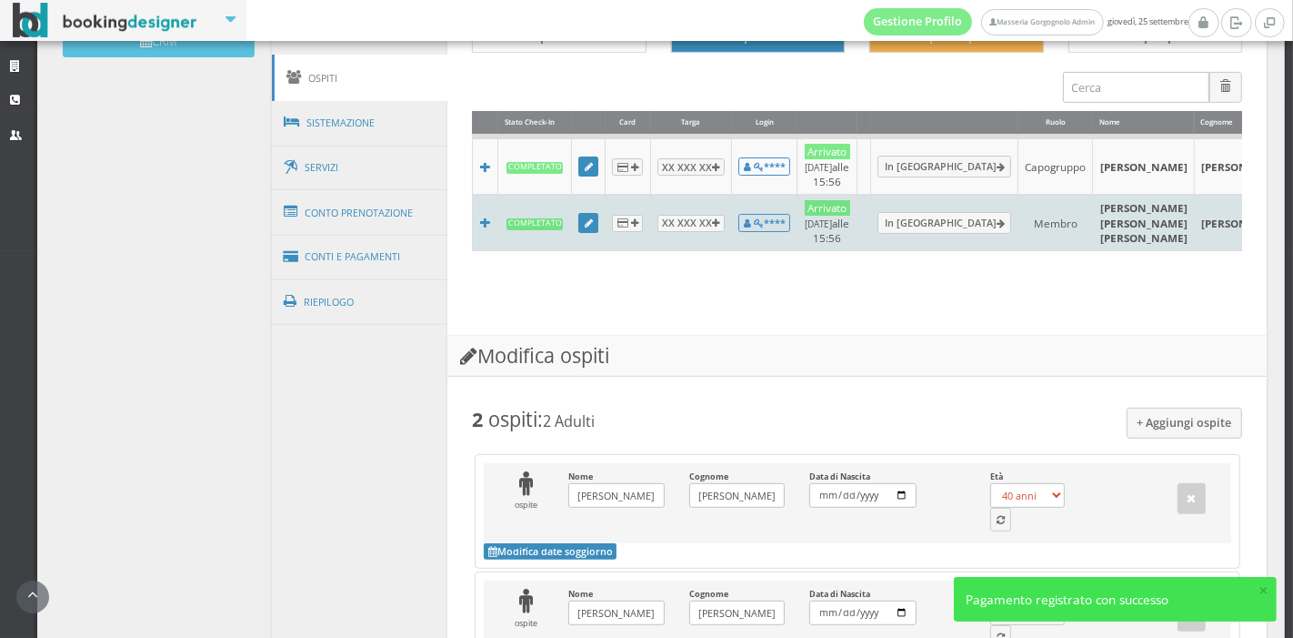
scroll to position [524, 0]
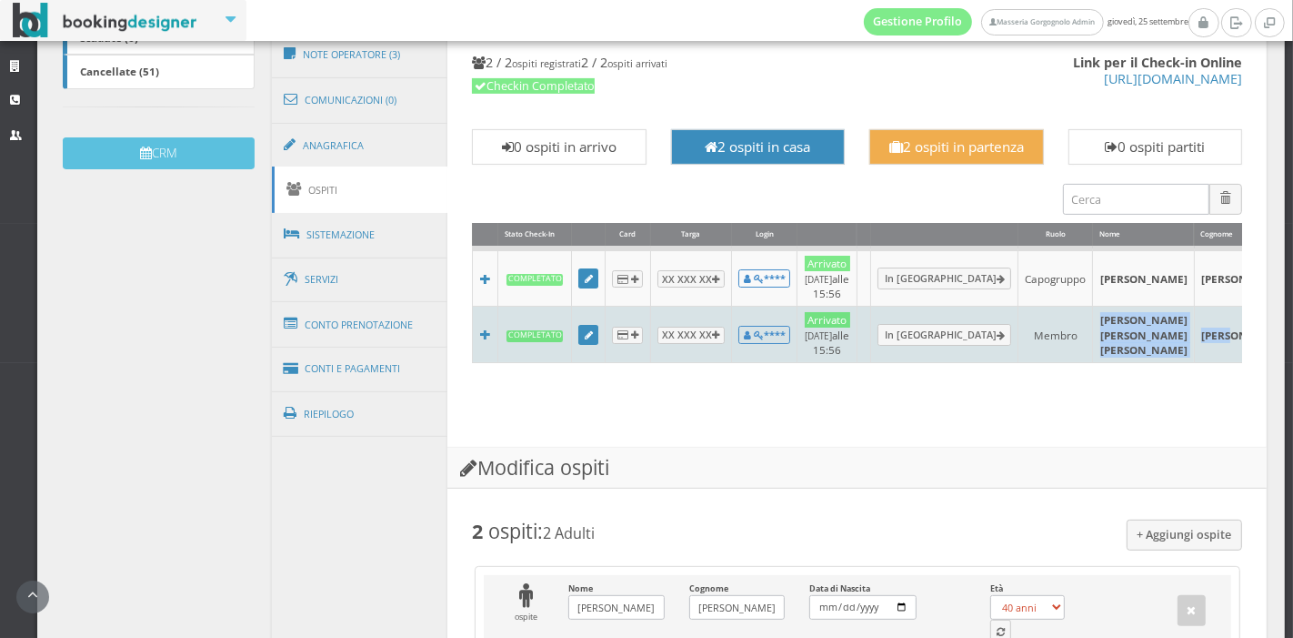
drag, startPoint x: 1040, startPoint y: 316, endPoint x: 1123, endPoint y: 336, distance: 85.1
click at [1123, 336] on tr "Completato XX XXX XX **** Arrivato 24/09/2025 alle 15:56 In Partenza Membro Jes…" at bounding box center [1051, 334] width 1156 height 56
copy tr "Jessica Susan Eva Emery"
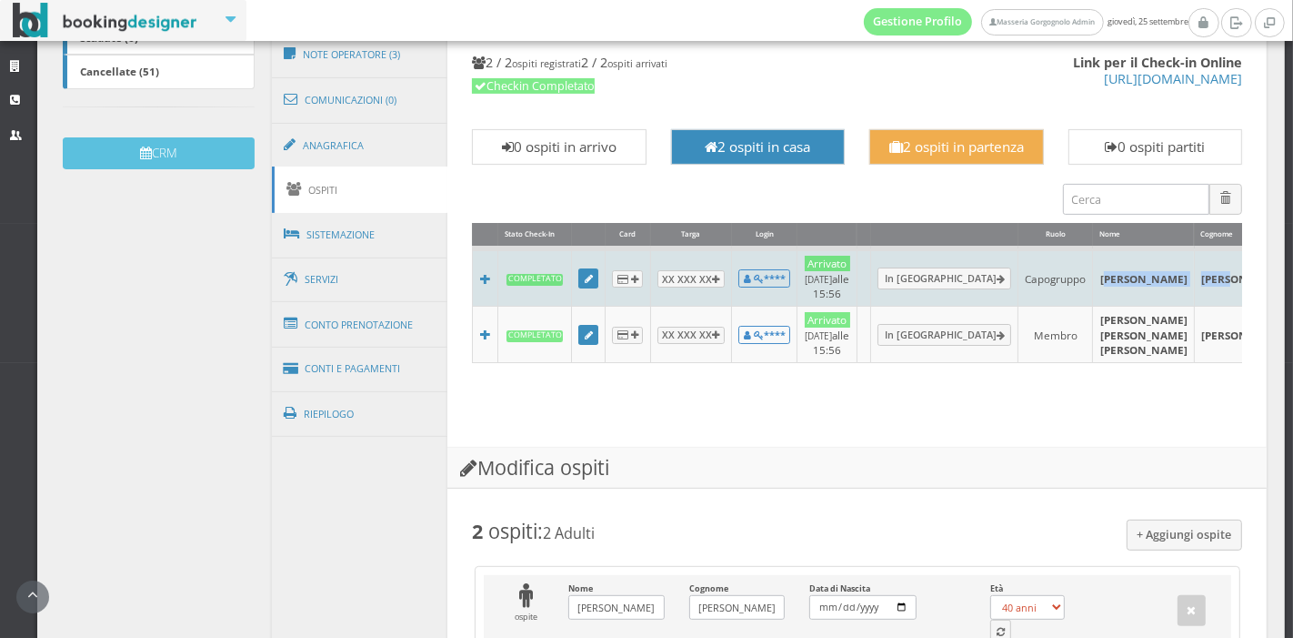
drag, startPoint x: 1044, startPoint y: 268, endPoint x: 1127, endPoint y: 279, distance: 83.5
click at [1127, 279] on tr "Completato XX XXX XX **** Arrivato 24/09/2025 alle 15:56 In Partenza Capogruppo…" at bounding box center [1051, 277] width 1156 height 58
copy tr "ulian Robert Emery"
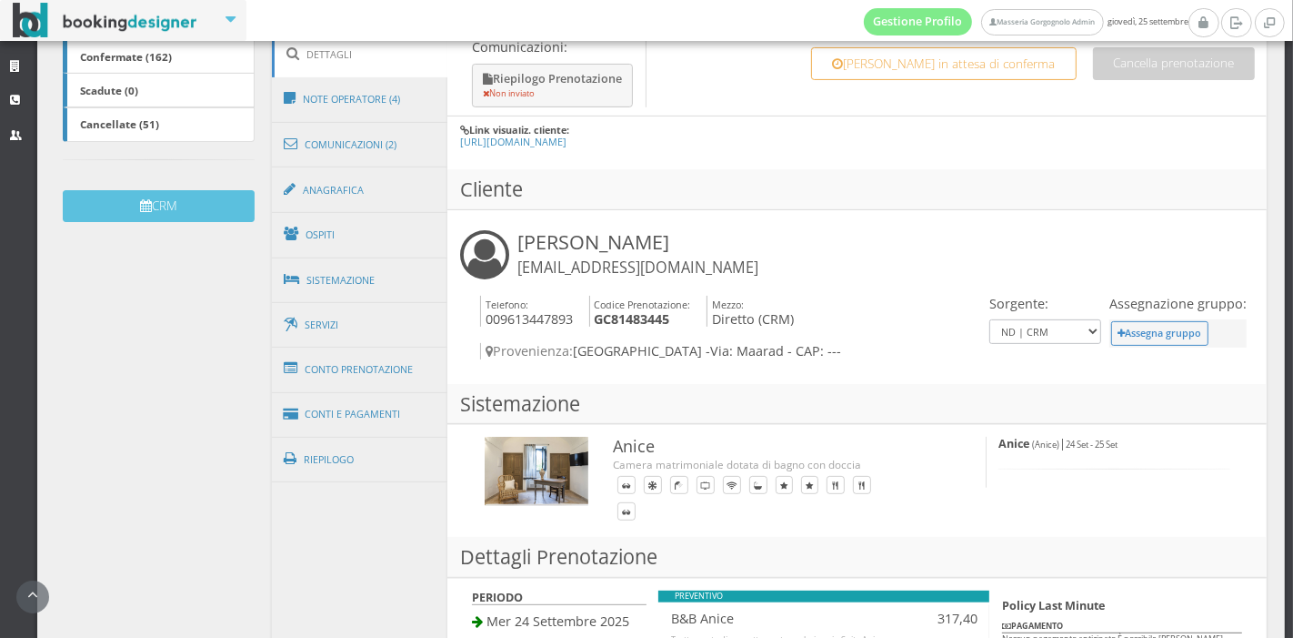
scroll to position [468, 0]
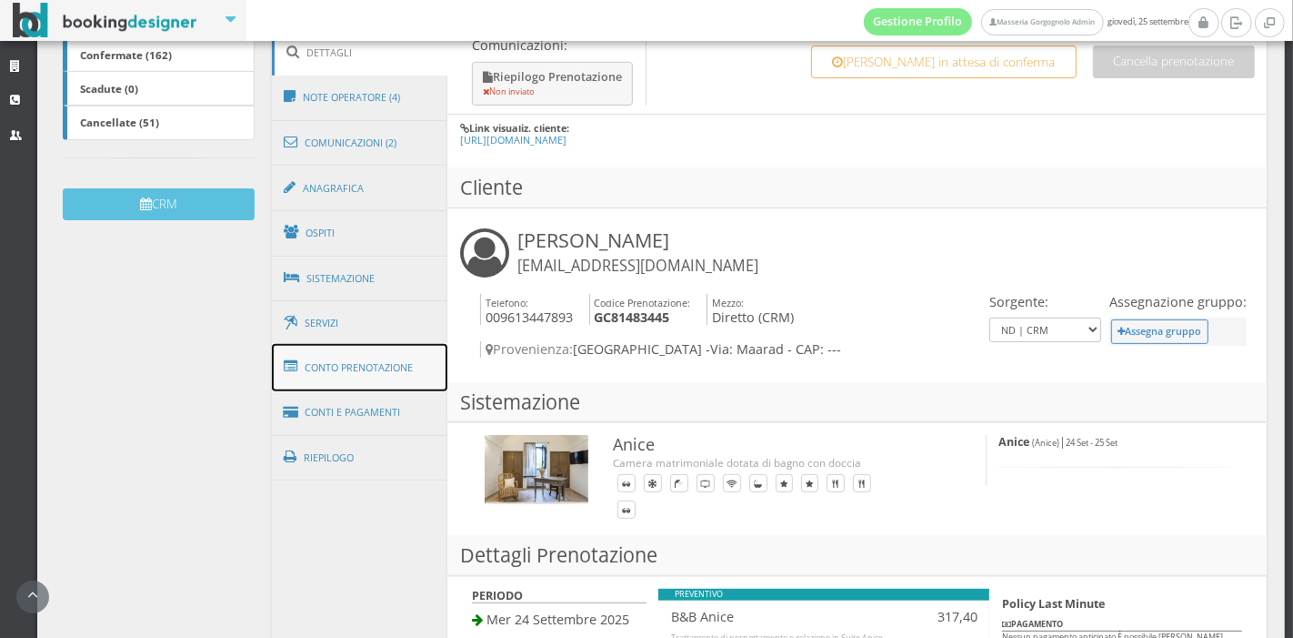
click at [332, 357] on link "Conto Prenotazione" at bounding box center [360, 367] width 176 height 47
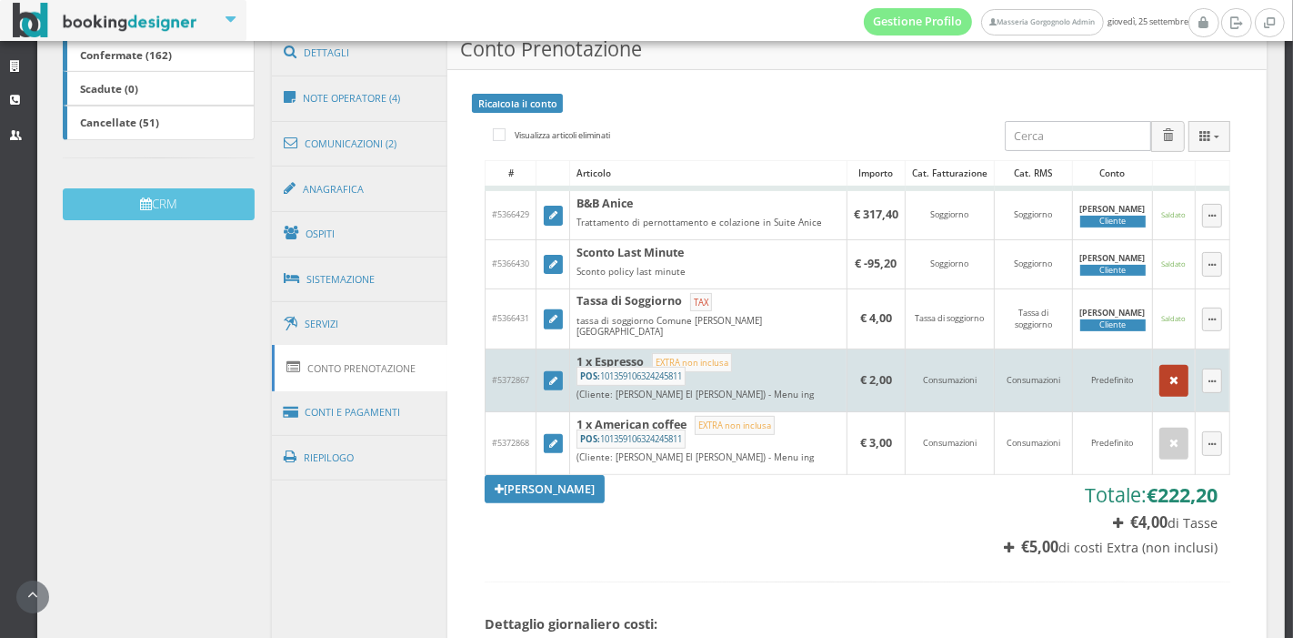
click at [1165, 365] on button "button" at bounding box center [1174, 380] width 29 height 31
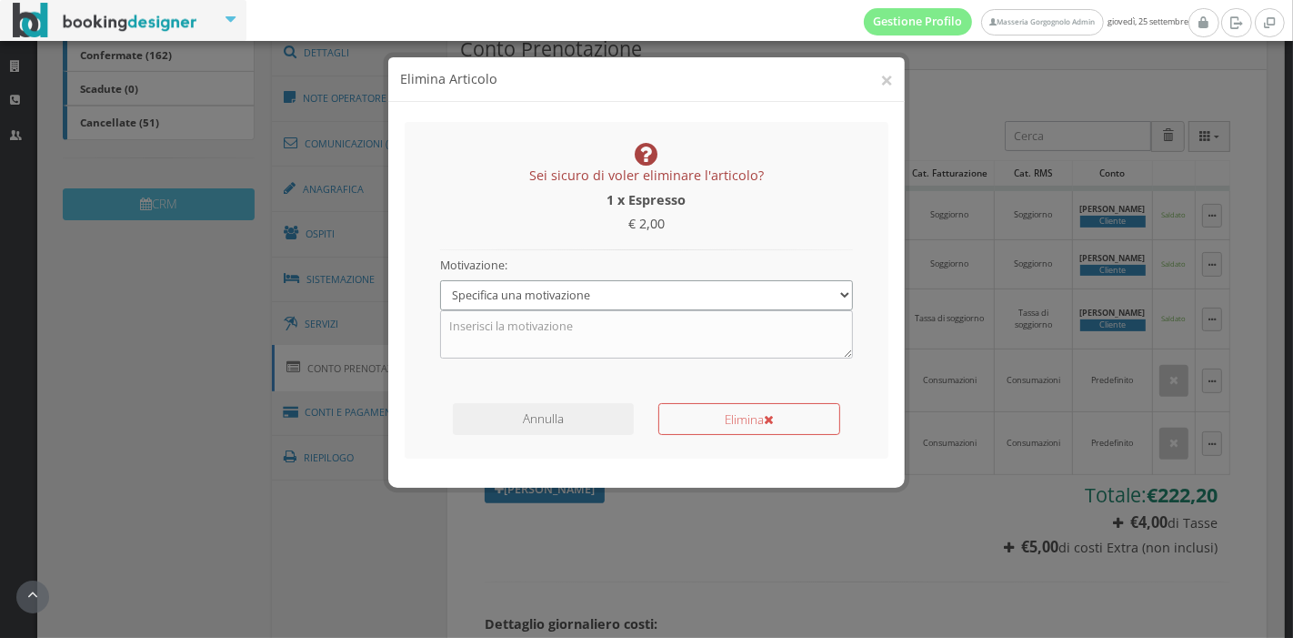
click at [717, 294] on select "Specifica una motivazione Errore di inserimento Ricalcolo del conto Il cliente …" at bounding box center [646, 295] width 413 height 30
select select "2"
click at [440, 280] on select "Specifica una motivazione Errore di inserimento Ricalcolo del conto Il cliente …" at bounding box center [646, 295] width 413 height 30
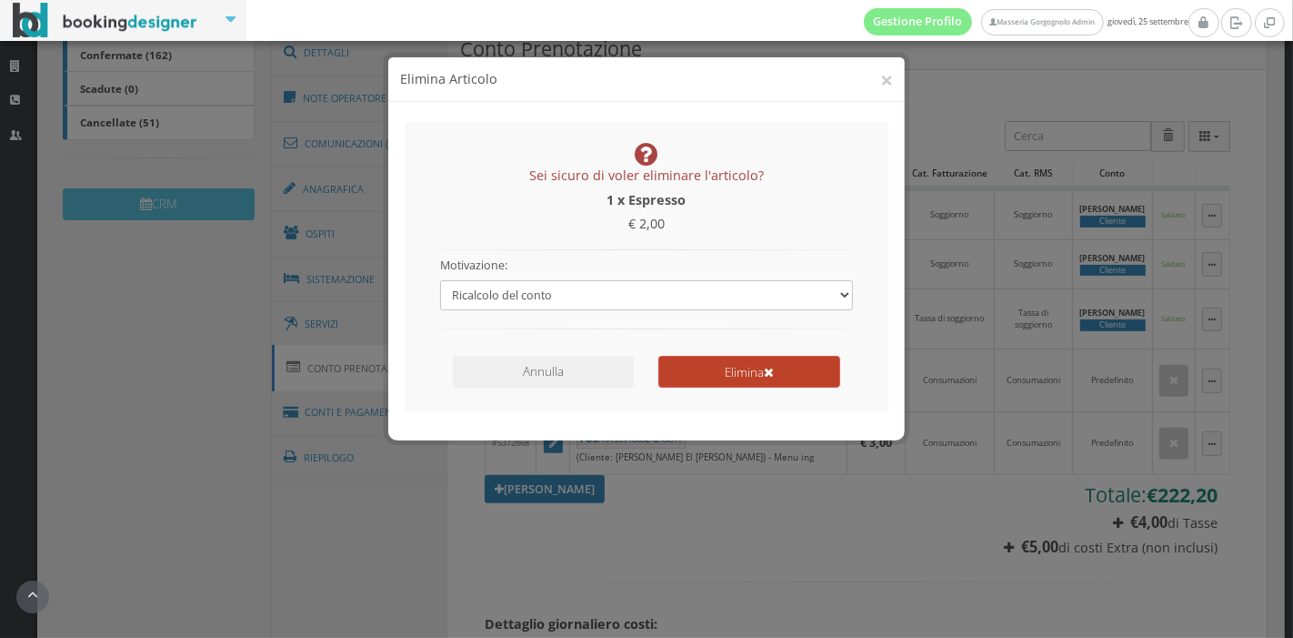
click at [727, 382] on button "Elimina" at bounding box center [749, 372] width 182 height 32
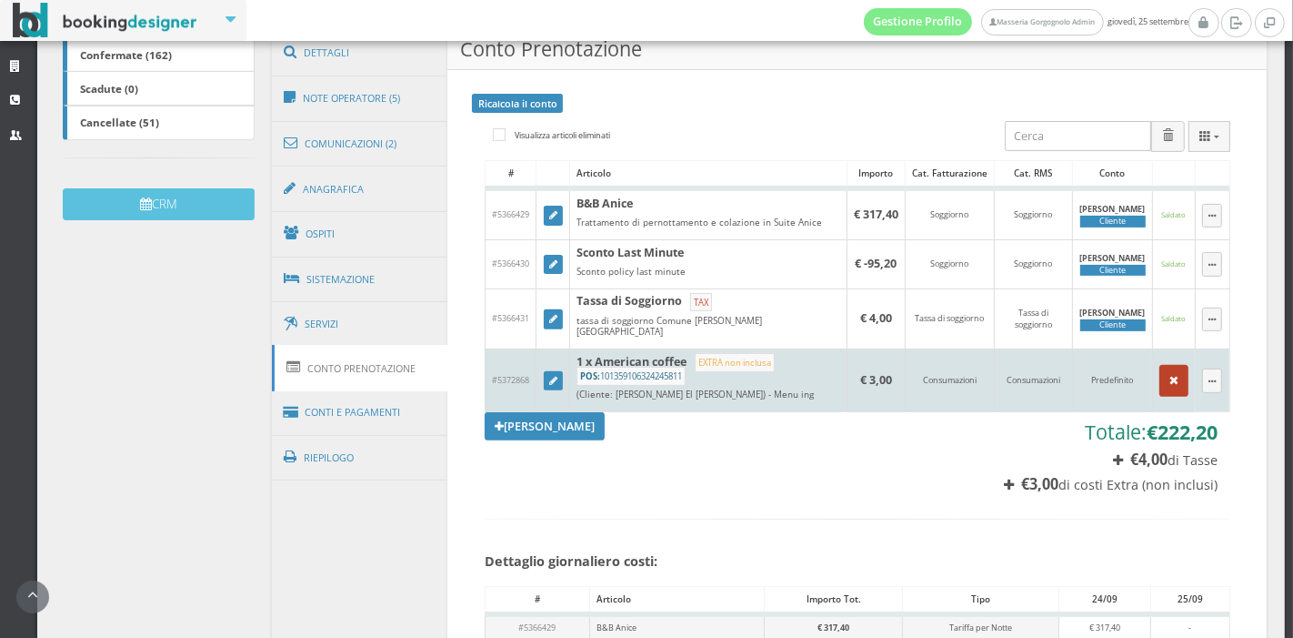
click at [1163, 373] on button "button" at bounding box center [1174, 380] width 29 height 31
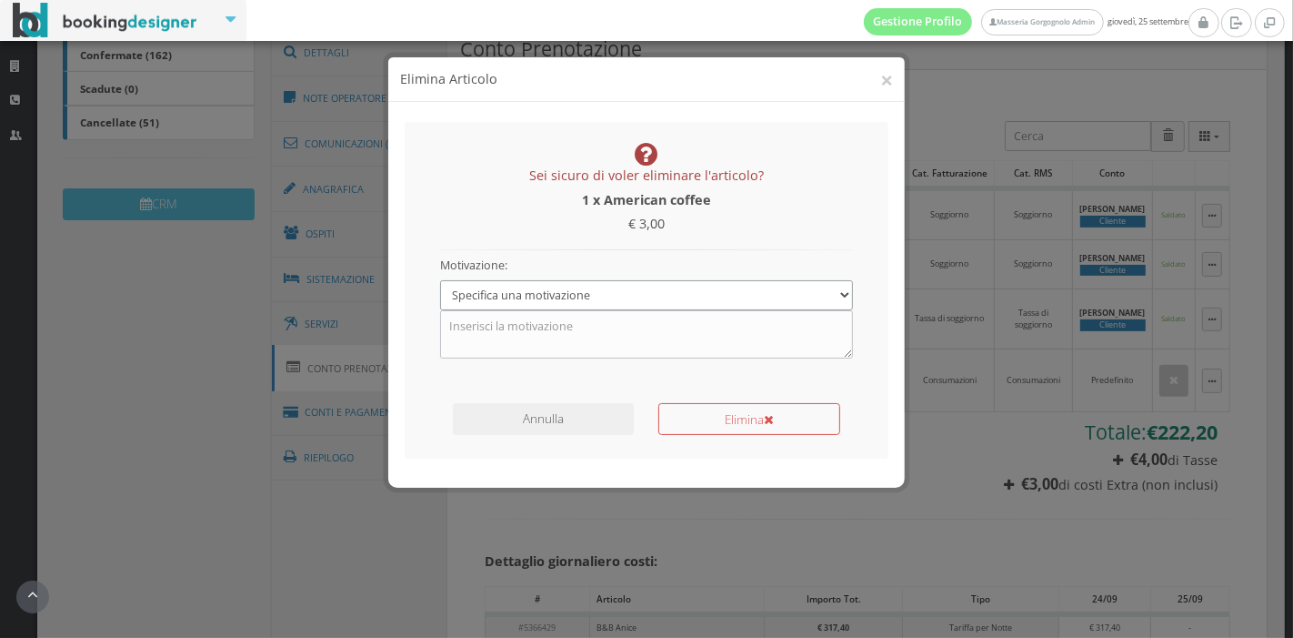
click at [586, 304] on select "Specifica una motivazione Errore di inserimento Ricalcolo del conto Il cliente …" at bounding box center [646, 295] width 413 height 30
select select "2"
click at [440, 280] on select "Specifica una motivazione Errore di inserimento Ricalcolo del conto Il cliente …" at bounding box center [646, 295] width 413 height 30
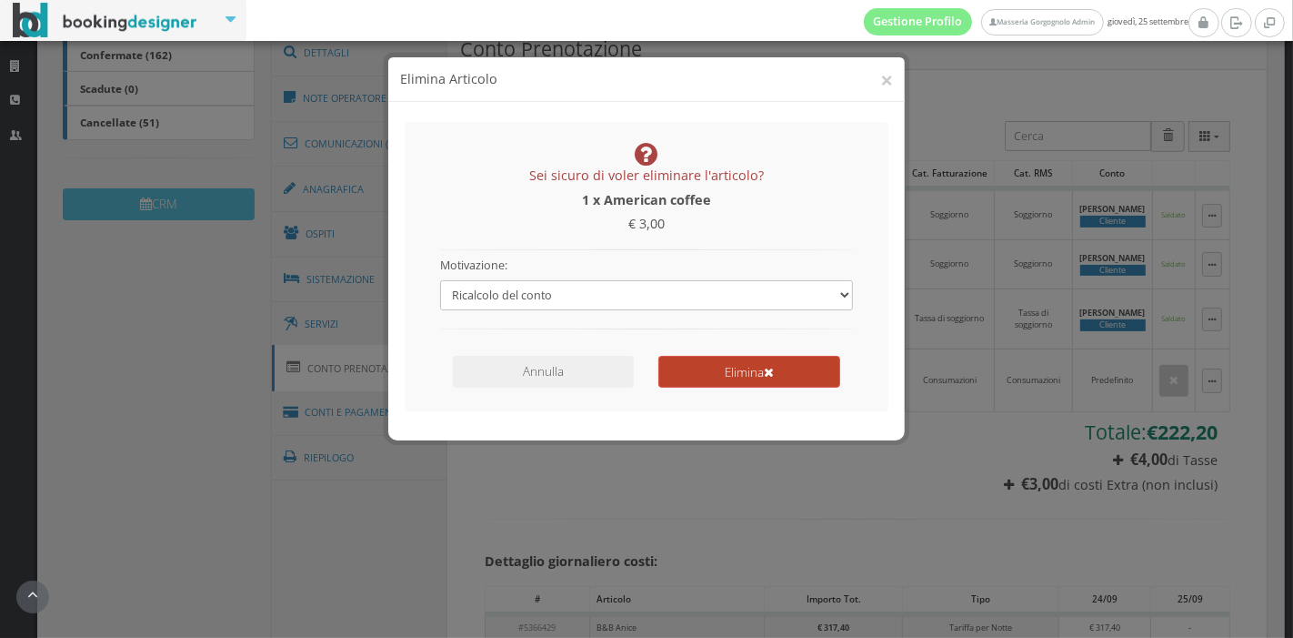
click at [713, 367] on button "Elimina" at bounding box center [749, 372] width 182 height 32
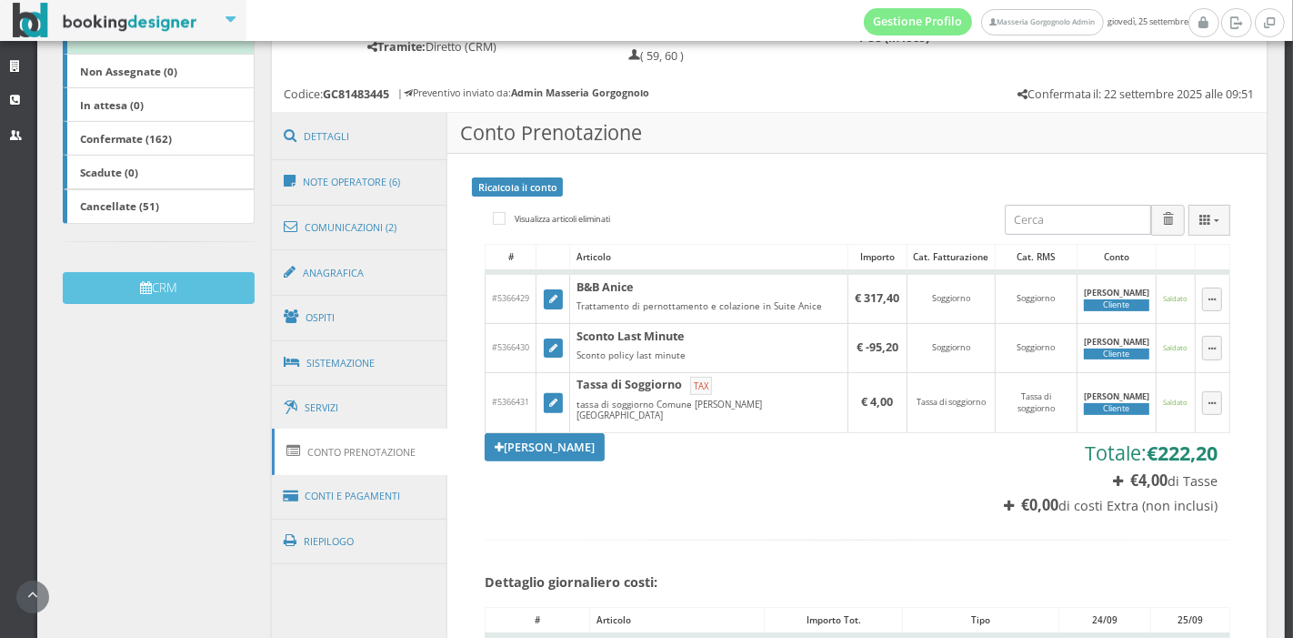
scroll to position [395, 0]
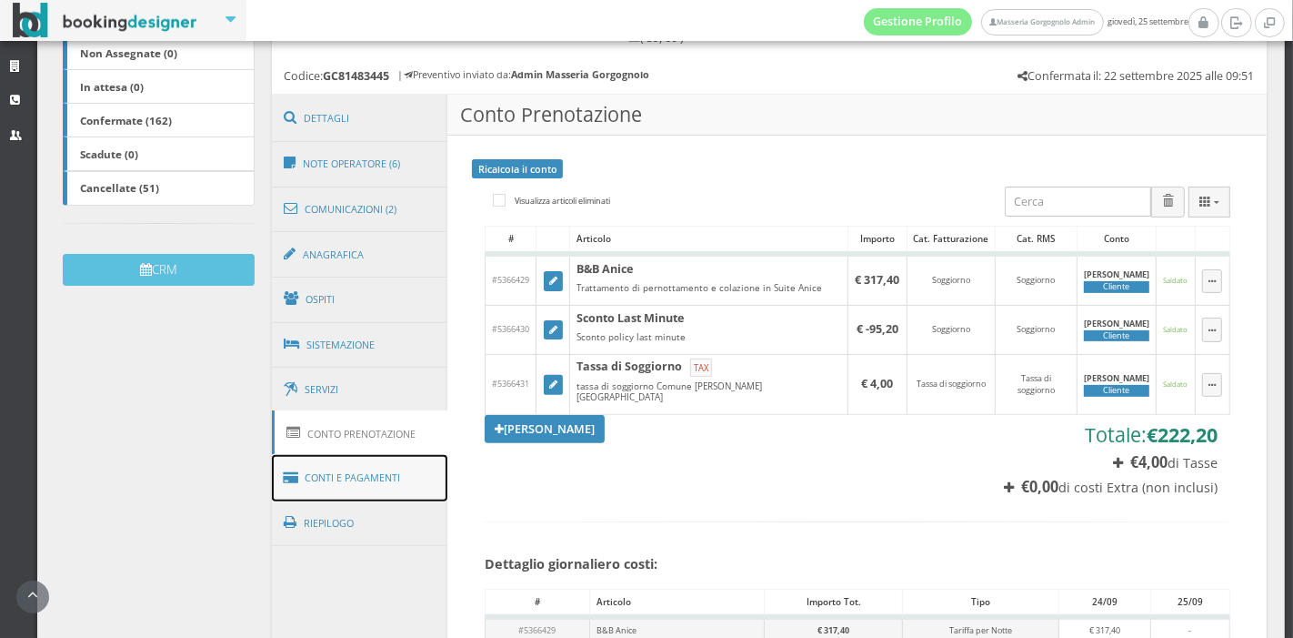
click at [375, 487] on link "Conti e Pagamenti" at bounding box center [360, 478] width 176 height 46
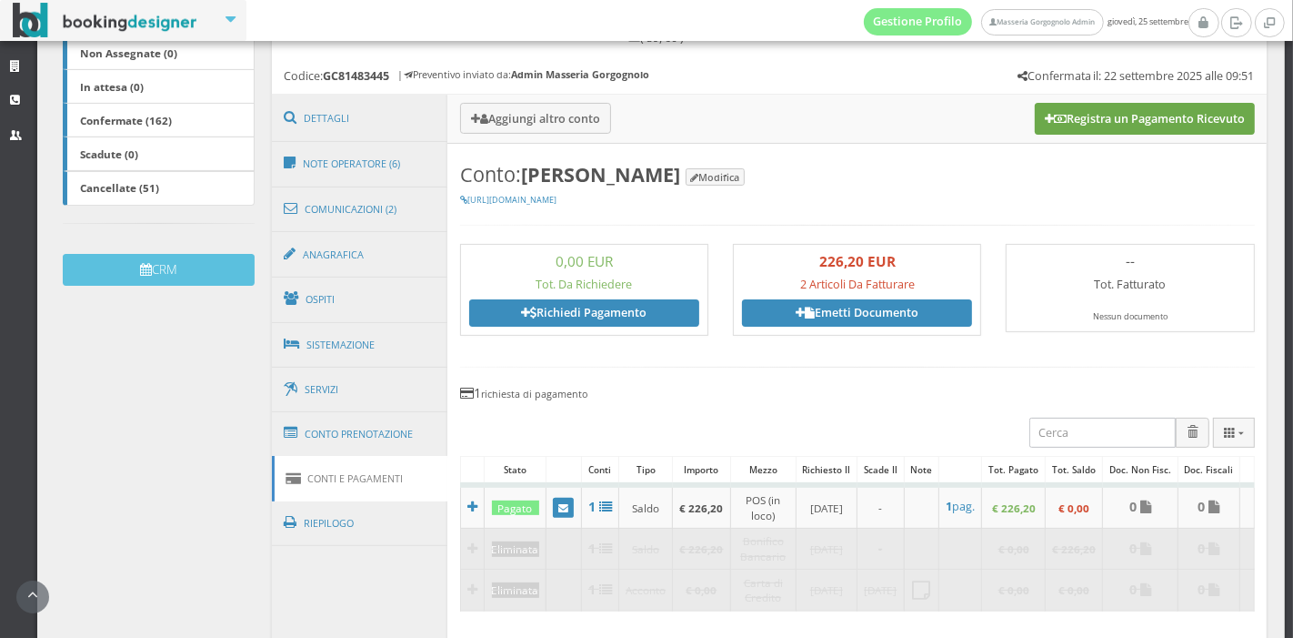
click at [1035, 126] on button "Registra un Pagamento Ricevuto" at bounding box center [1145, 118] width 220 height 31
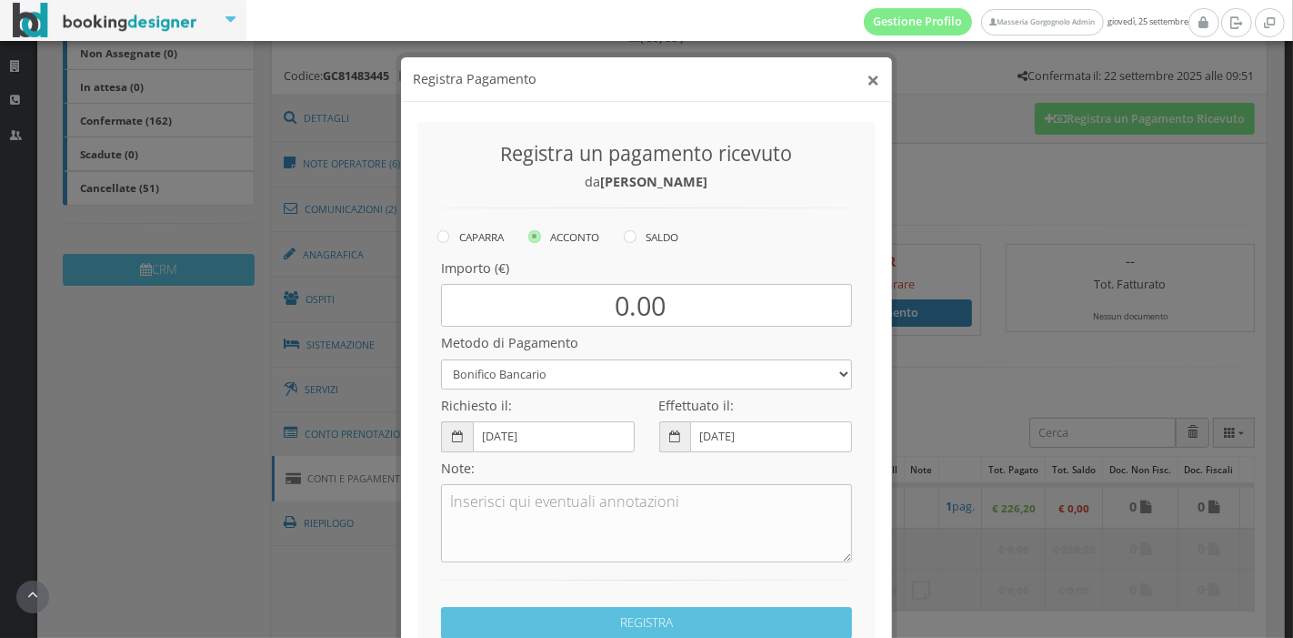
click at [868, 79] on button "×" at bounding box center [874, 79] width 13 height 23
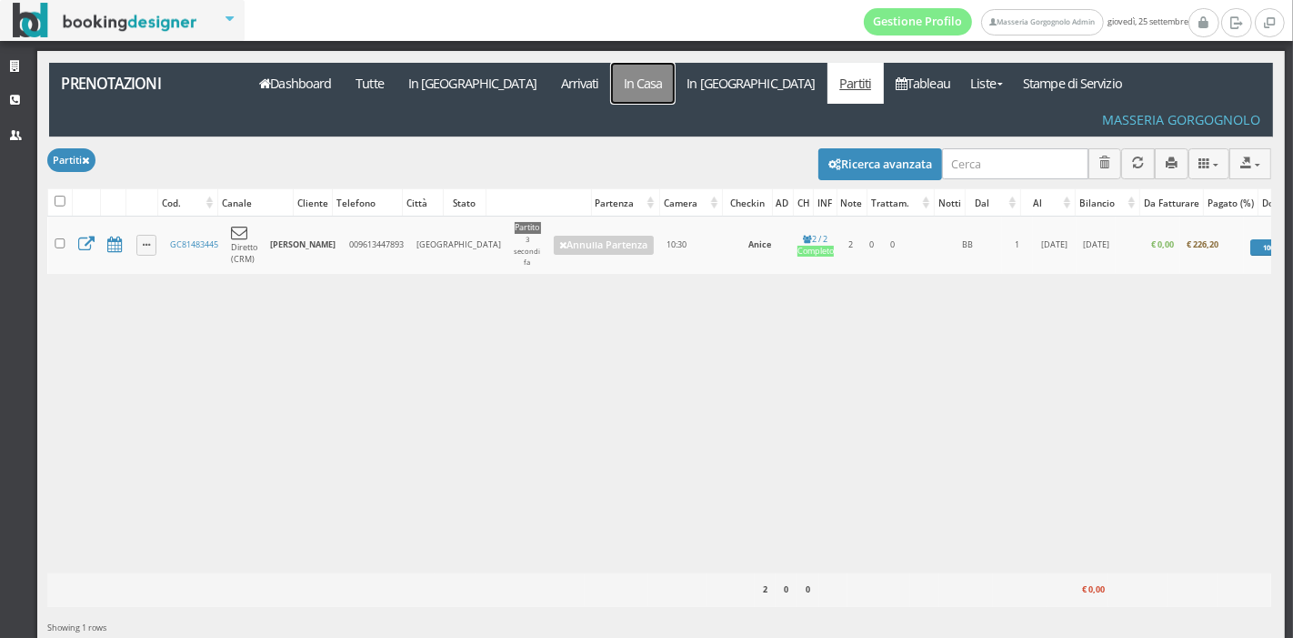
click at [611, 83] on link "In Casa" at bounding box center [643, 83] width 64 height 41
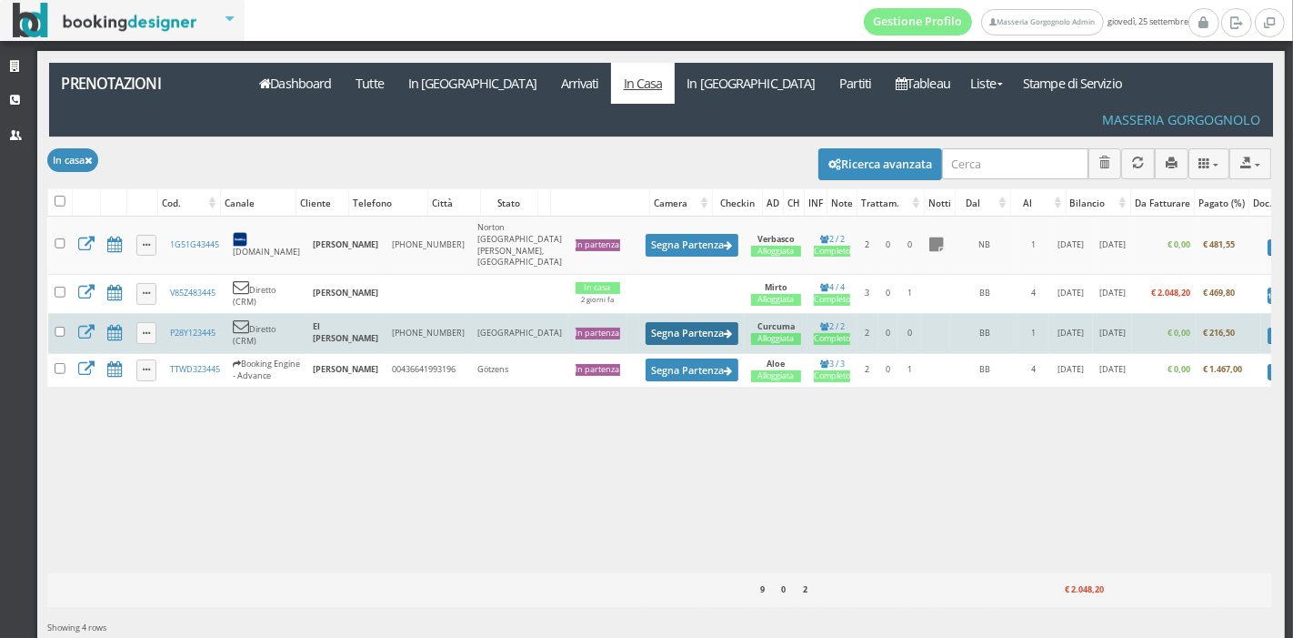
click at [646, 322] on button "Segna Partenza" at bounding box center [692, 333] width 93 height 23
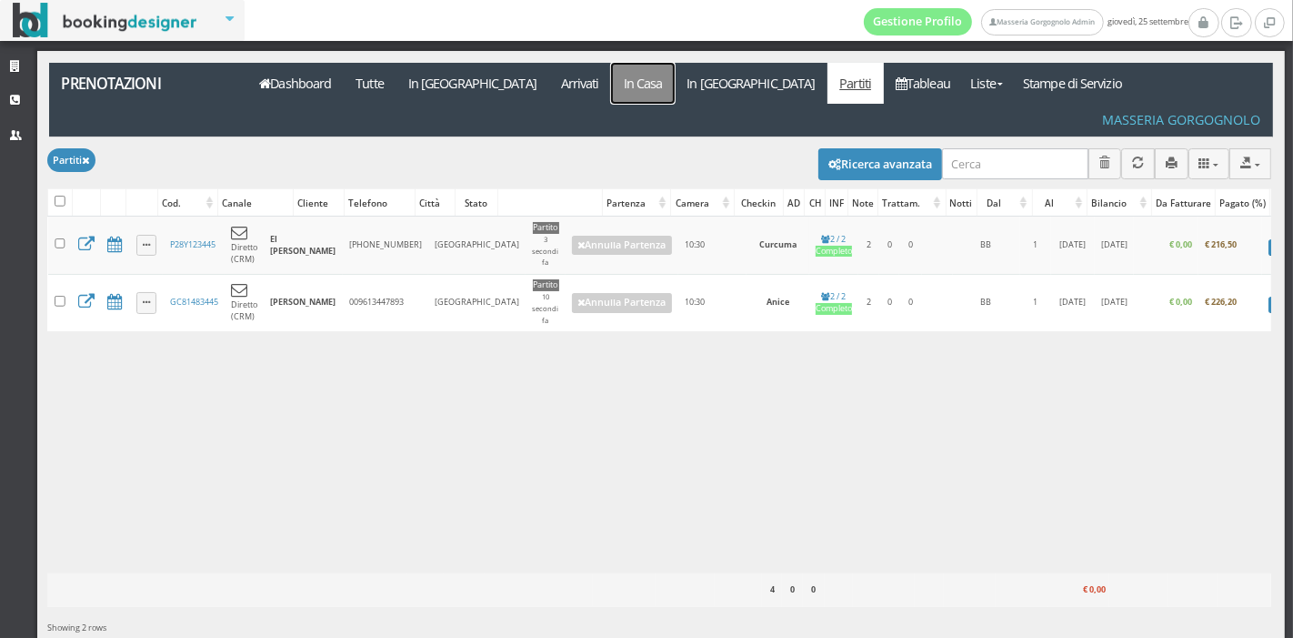
click at [611, 76] on link "In Casa" at bounding box center [643, 83] width 64 height 41
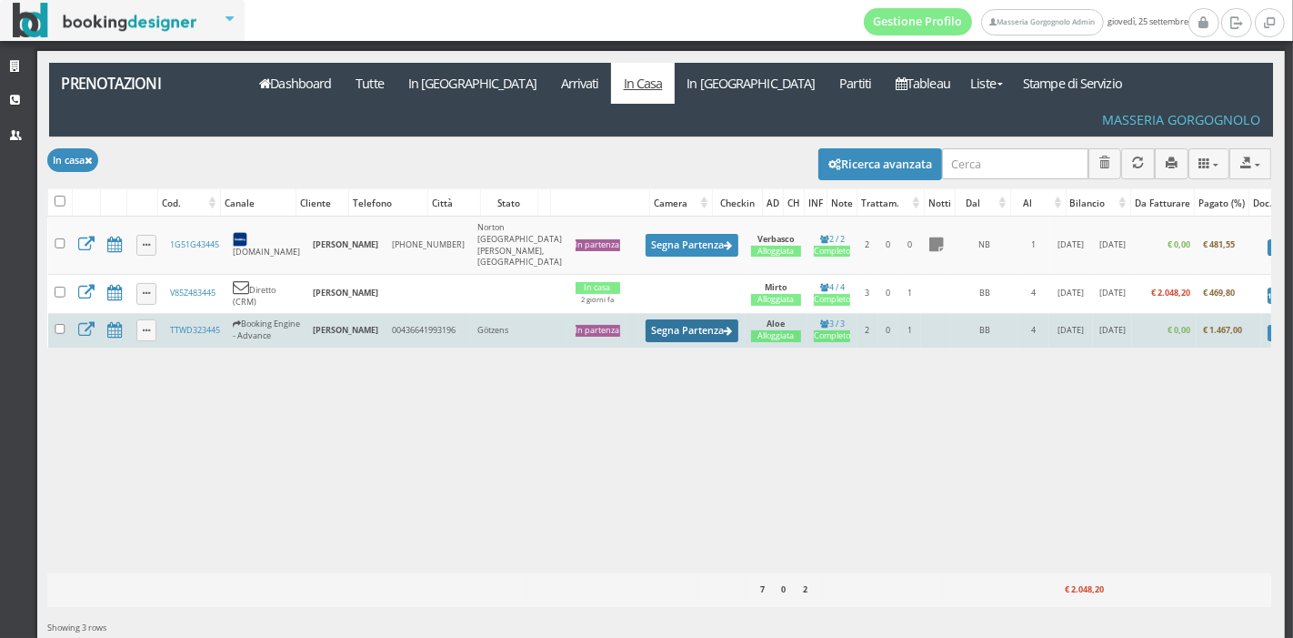
click at [646, 319] on button "Segna Partenza" at bounding box center [692, 330] width 93 height 23
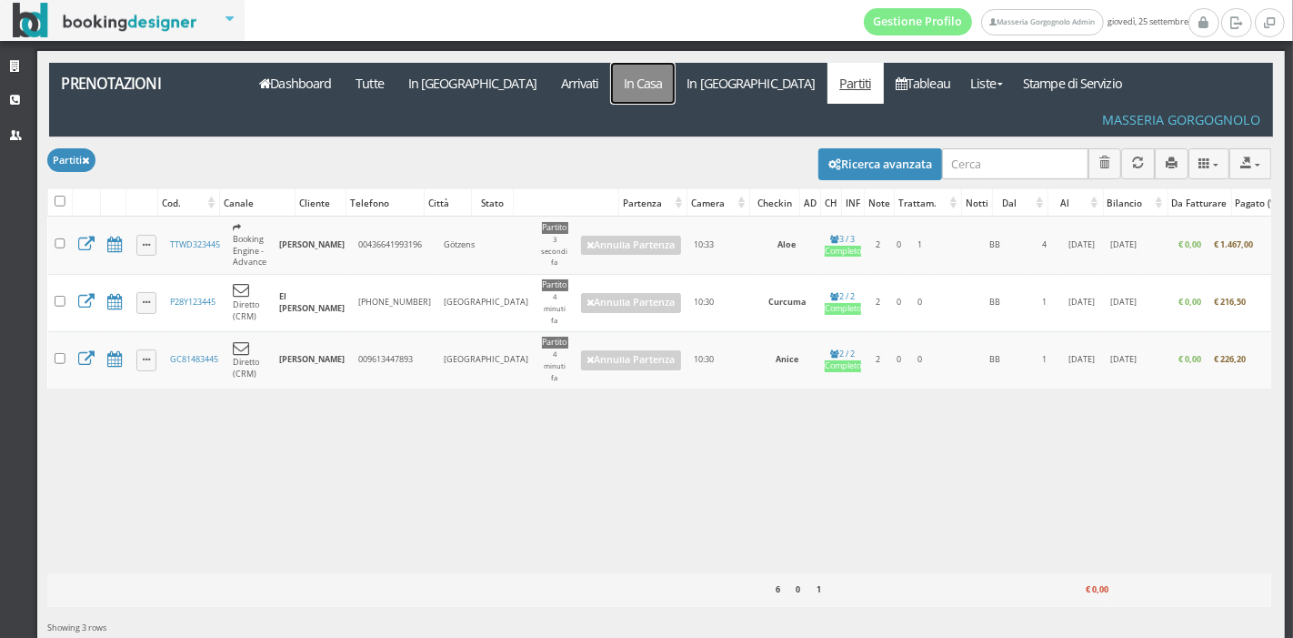
click at [611, 89] on link "In Casa" at bounding box center [643, 83] width 64 height 41
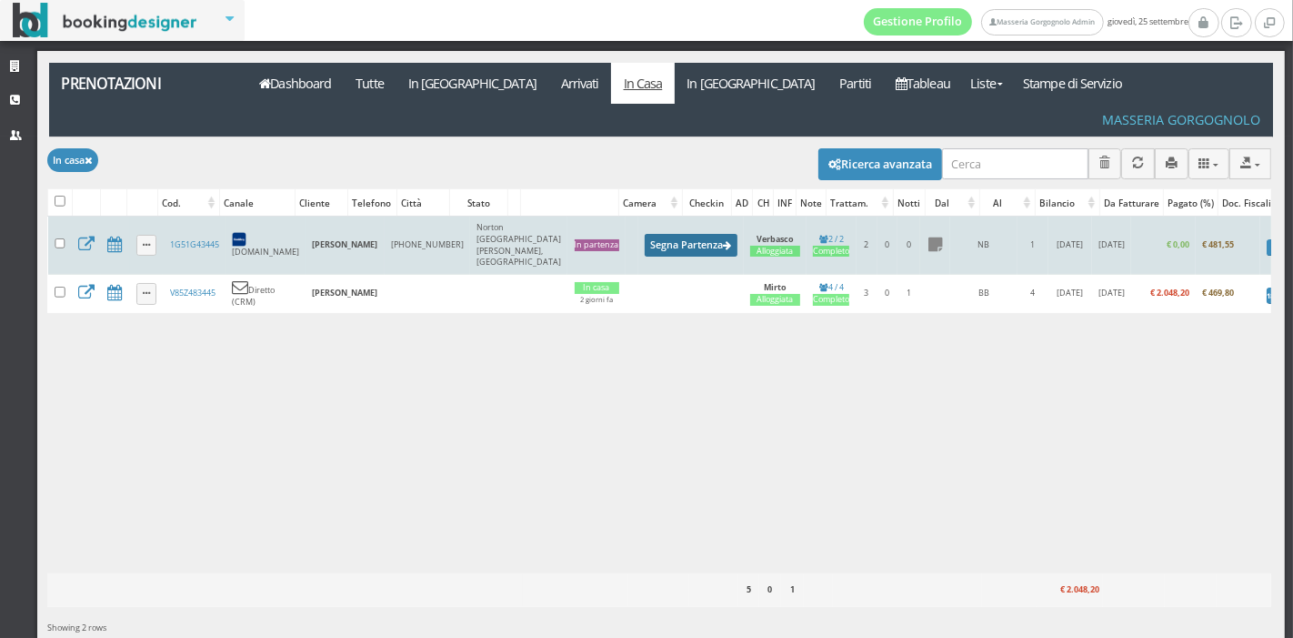
click at [645, 234] on button "Segna Partenza" at bounding box center [691, 245] width 93 height 23
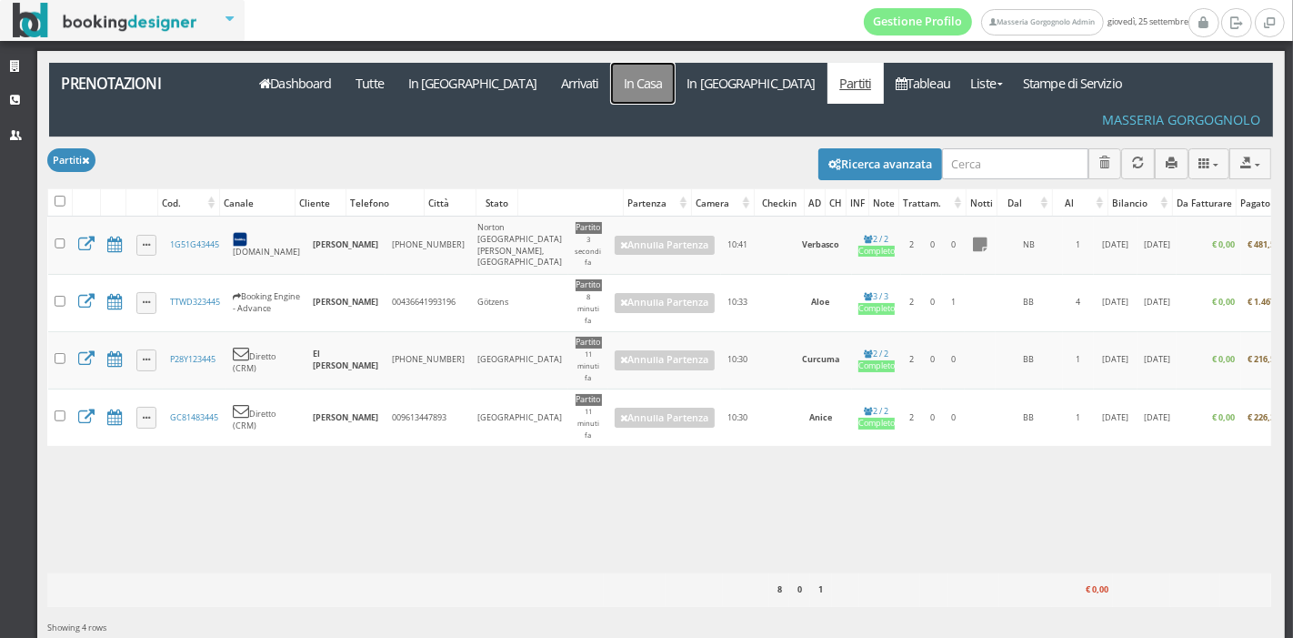
click at [611, 84] on link "In Casa" at bounding box center [643, 83] width 64 height 41
